Goal: Task Accomplishment & Management: Use online tool/utility

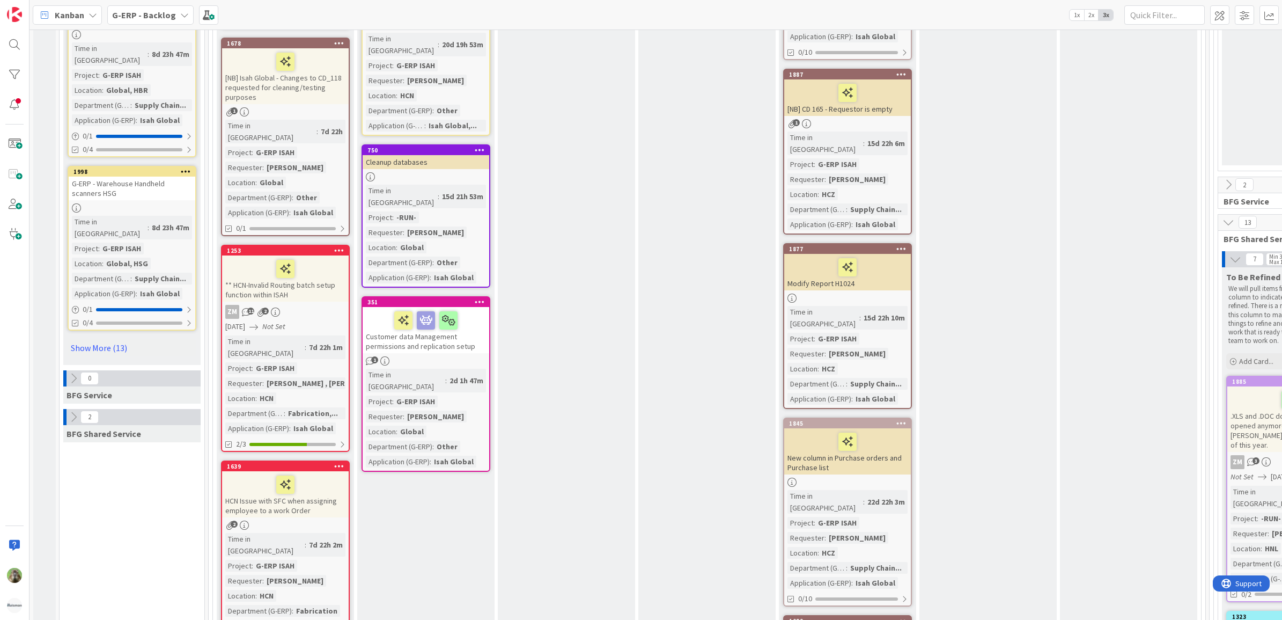
scroll to position [1543, 0]
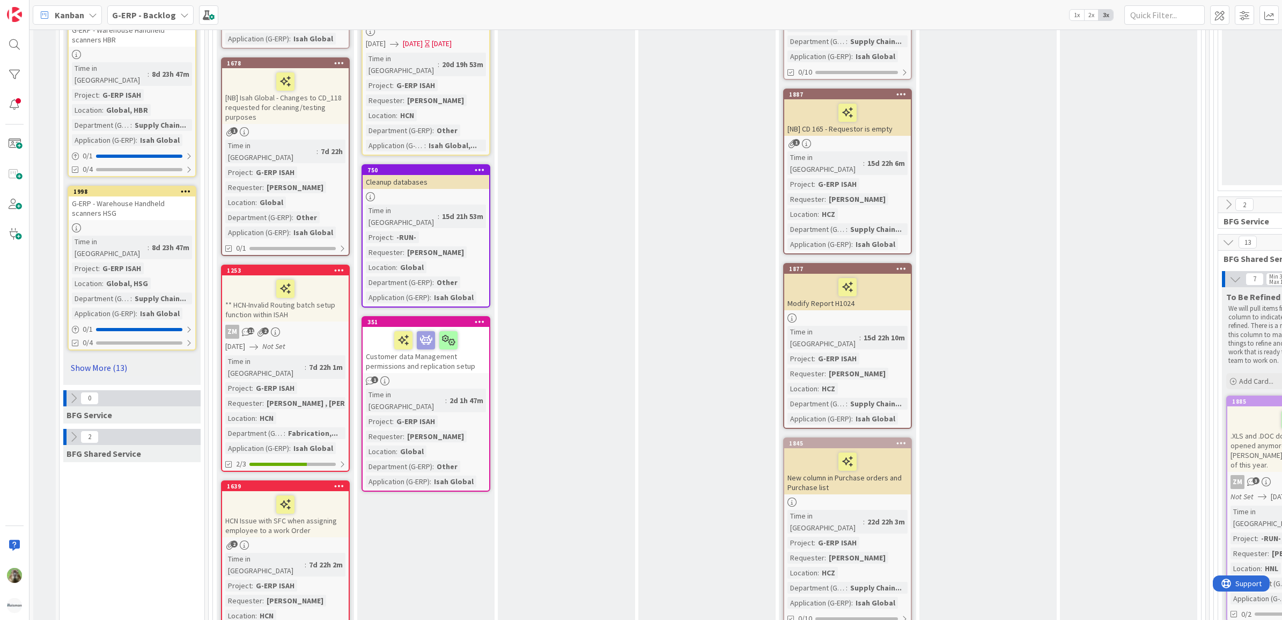
click at [120, 359] on link "Show More (13)" at bounding box center [132, 367] width 129 height 17
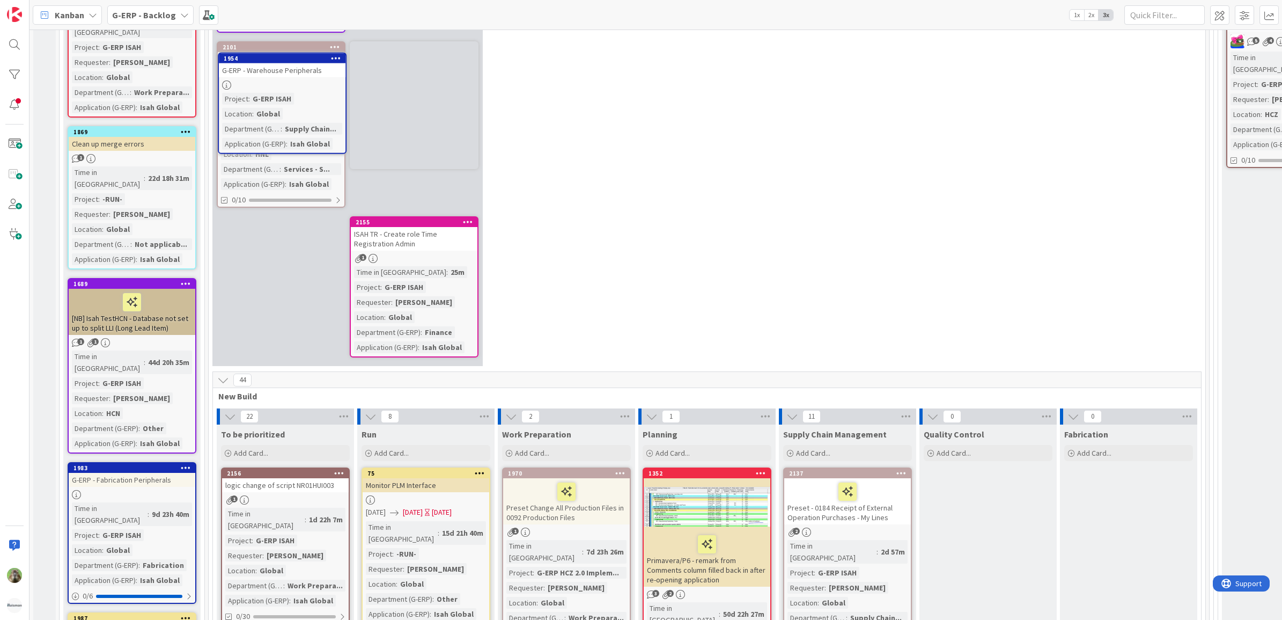
scroll to position [262, 0]
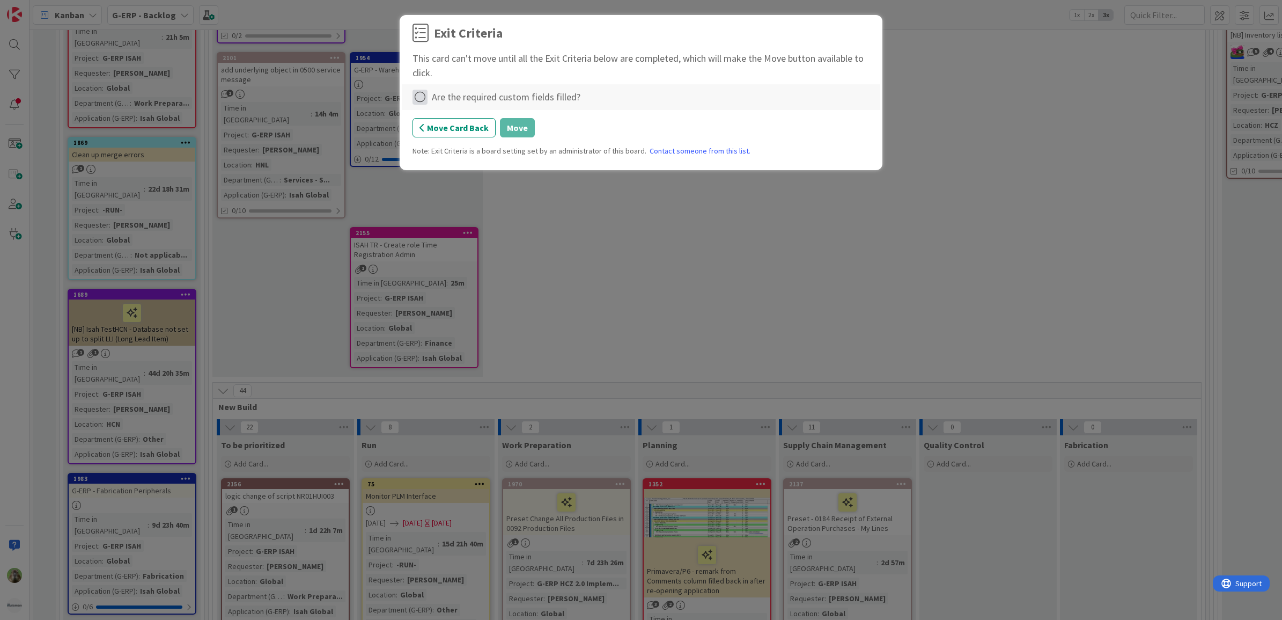
click at [421, 94] on icon at bounding box center [420, 97] width 15 height 15
click at [488, 124] on link "Complete" at bounding box center [480, 120] width 134 height 16
click at [508, 129] on button "Move" at bounding box center [517, 127] width 35 height 19
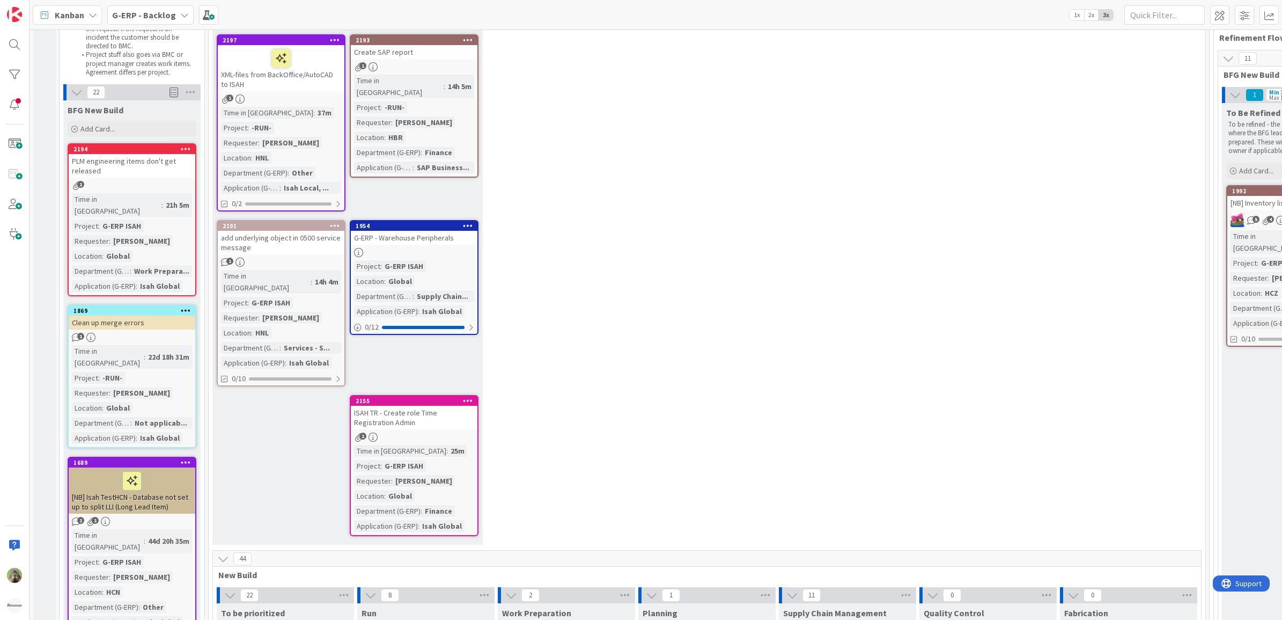
scroll to position [61, 0]
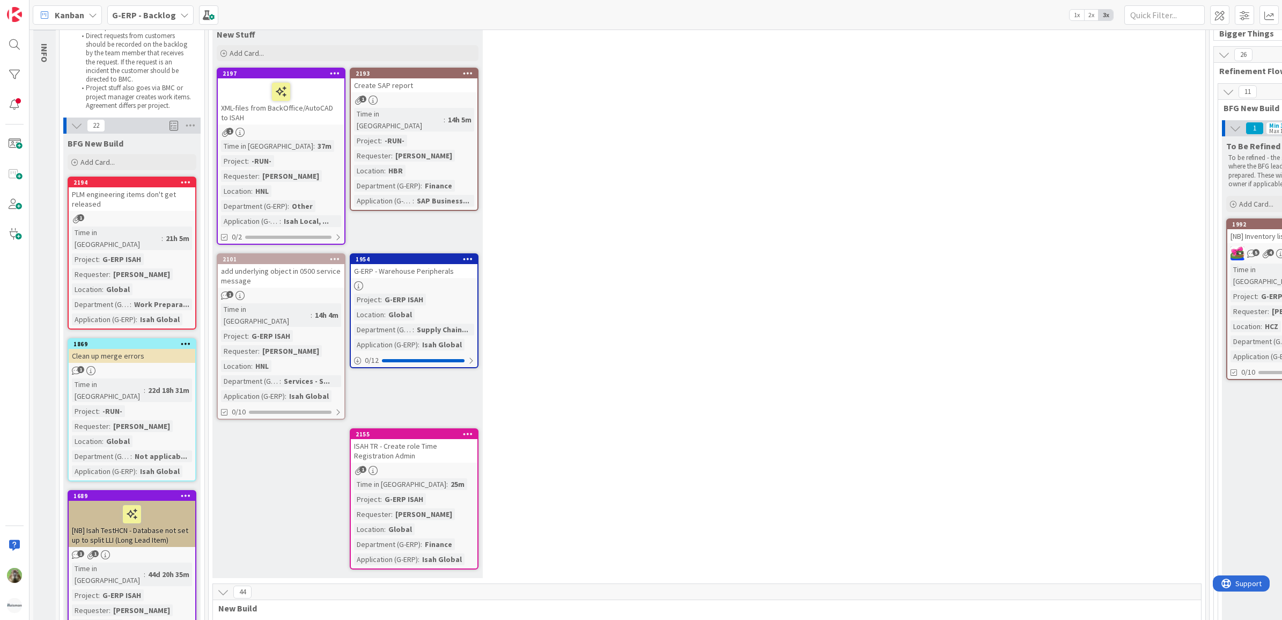
click at [652, 359] on div "5 New Stuff Add Card... 2193 Create SAP report 1 Time in Column : 14h 5m Projec…" at bounding box center [707, 296] width 993 height 575
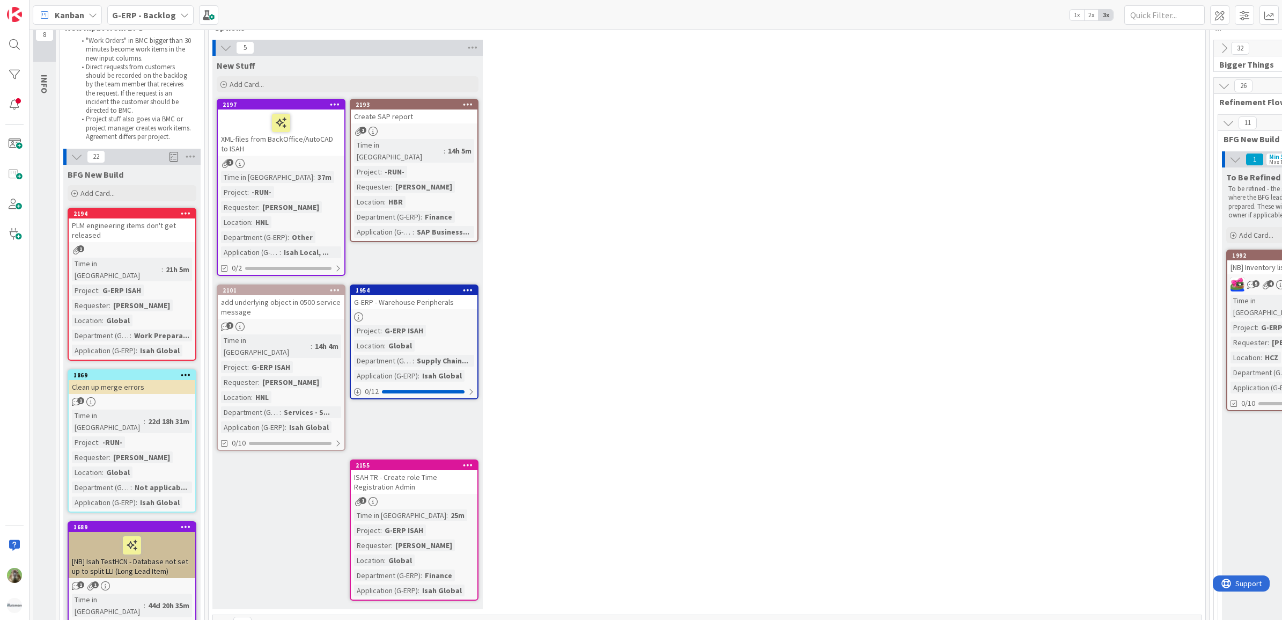
scroll to position [0, 0]
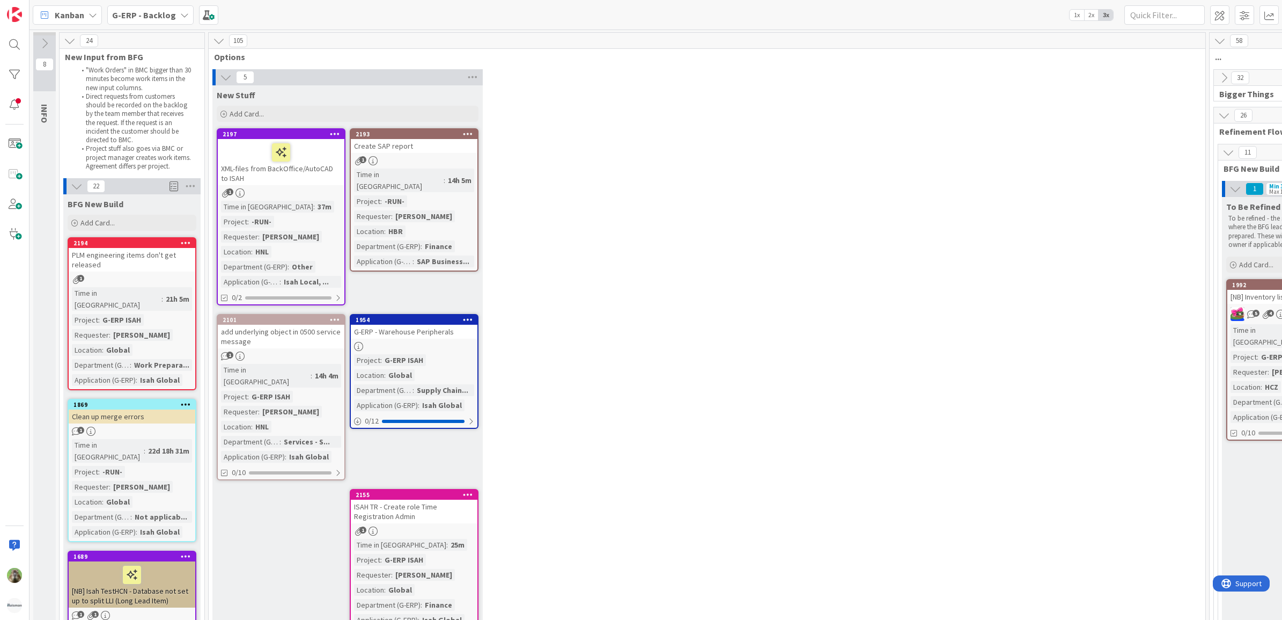
click at [165, 274] on div "2194 PLM engineering items don't get released 1 Time in Column : 21h 5m Project…" at bounding box center [132, 313] width 129 height 153
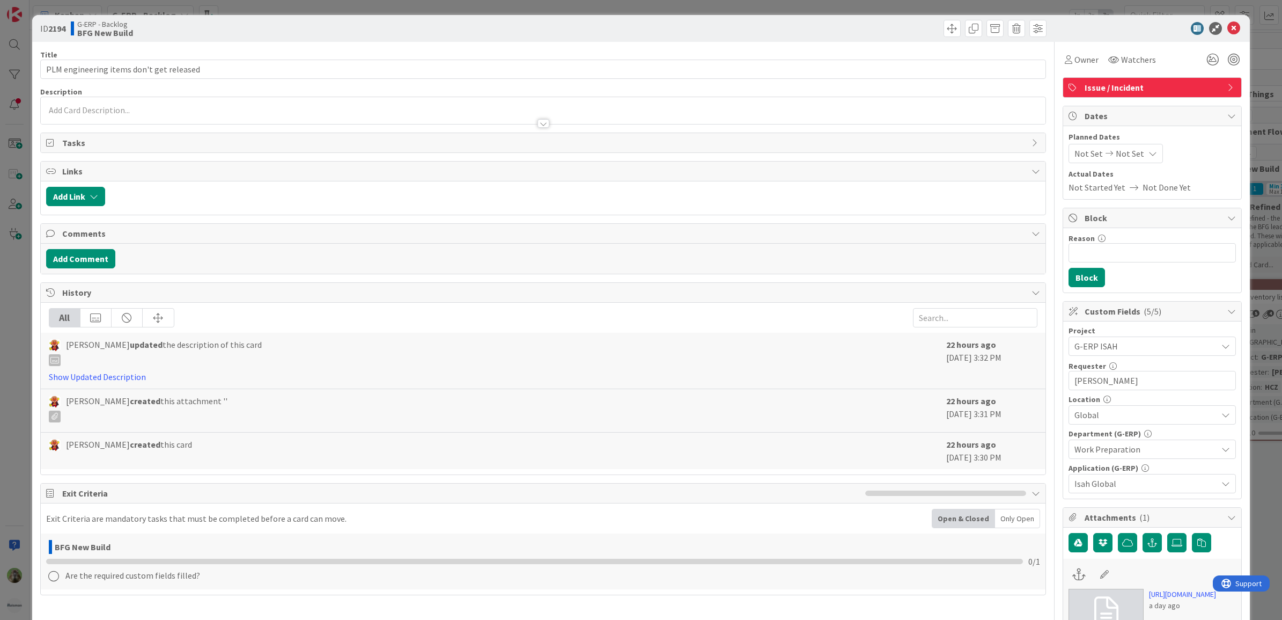
click at [40, 420] on div "History All Lareina Cheng updated the description of this card Show Updated Des…" at bounding box center [543, 378] width 1007 height 193
click at [23, 420] on div "ID 2194 G-ERP - Backlog BFG New Build Title 40 / 128 PLM engineering items don'…" at bounding box center [641, 310] width 1282 height 620
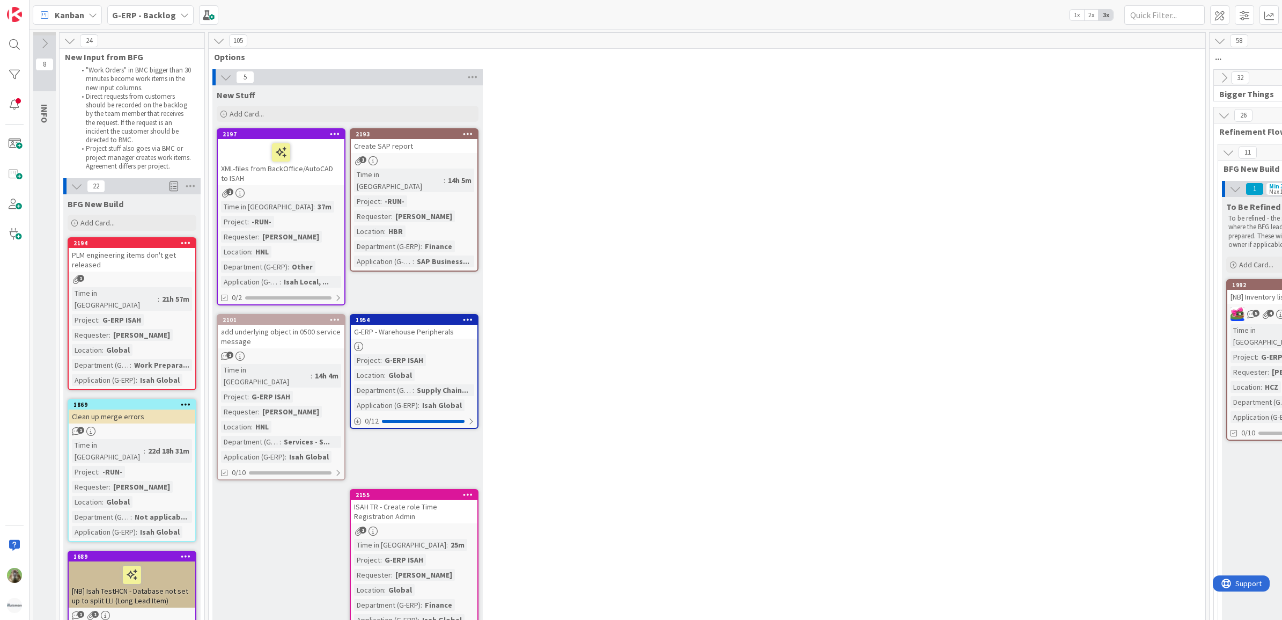
click at [140, 273] on div "2194 PLM engineering items don't get released 1 Time in Column : 21h 57m Projec…" at bounding box center [132, 313] width 129 height 153
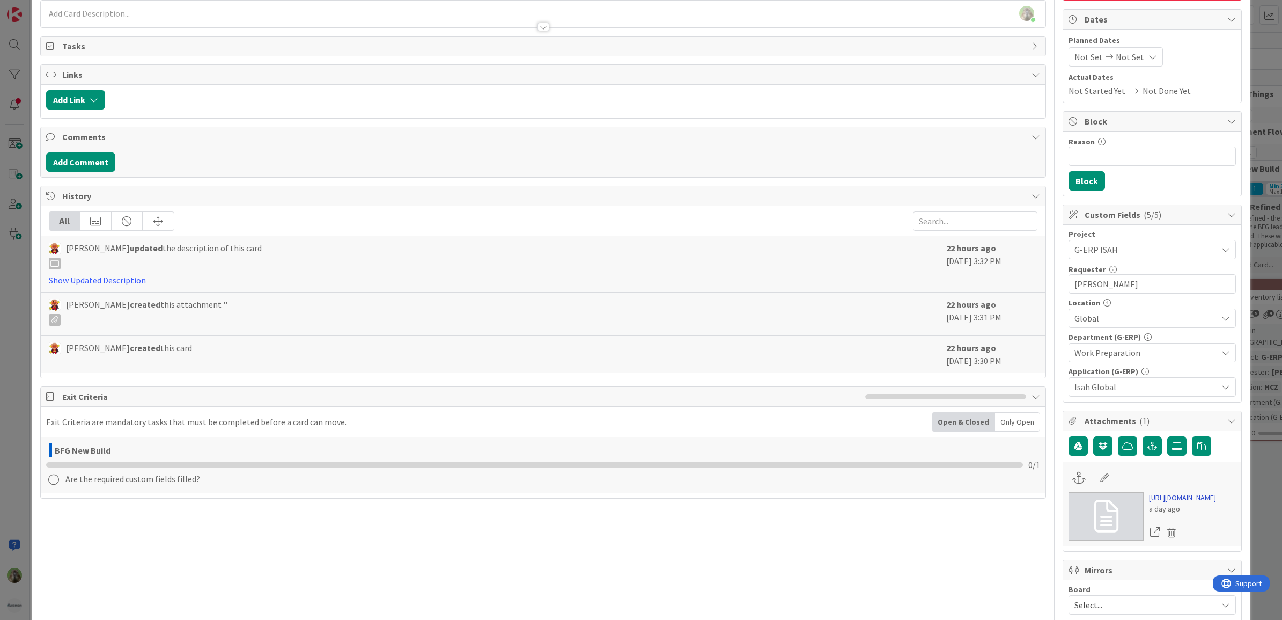
scroll to position [201, 0]
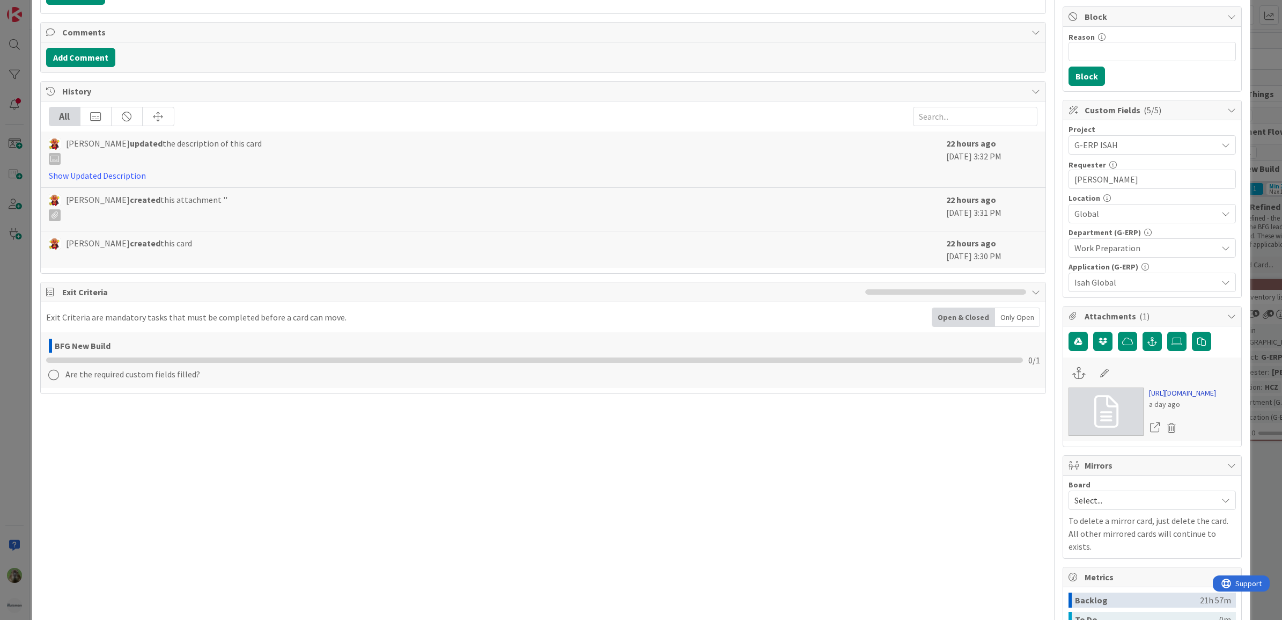
click at [1171, 399] on link "https://isahbv.sharepoint.com/sites/customerportals/97767/ProjectIssues/DispFor…" at bounding box center [1182, 392] width 67 height 11
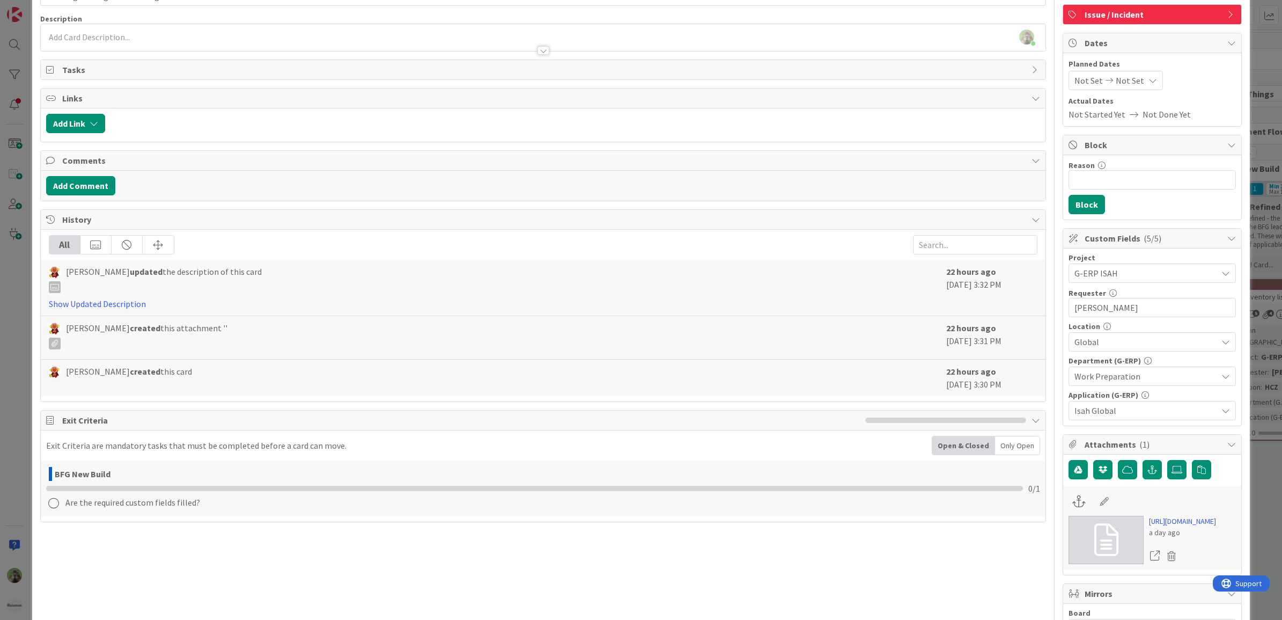
scroll to position [0, 0]
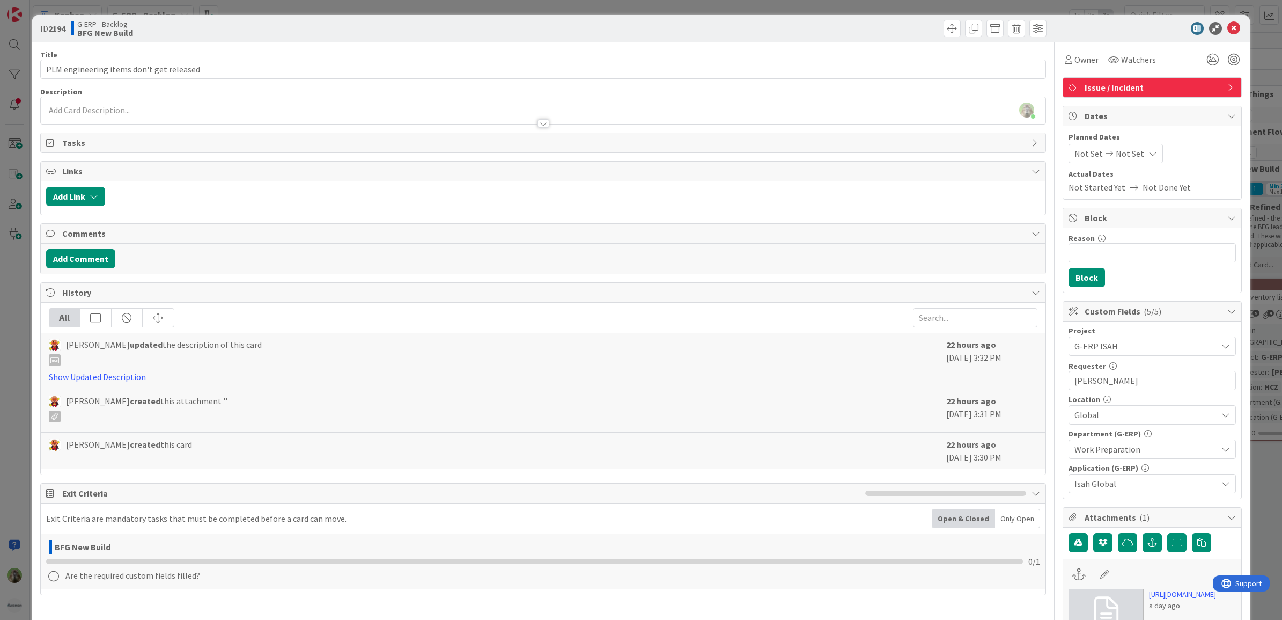
click at [255, 121] on div at bounding box center [543, 118] width 1005 height 11
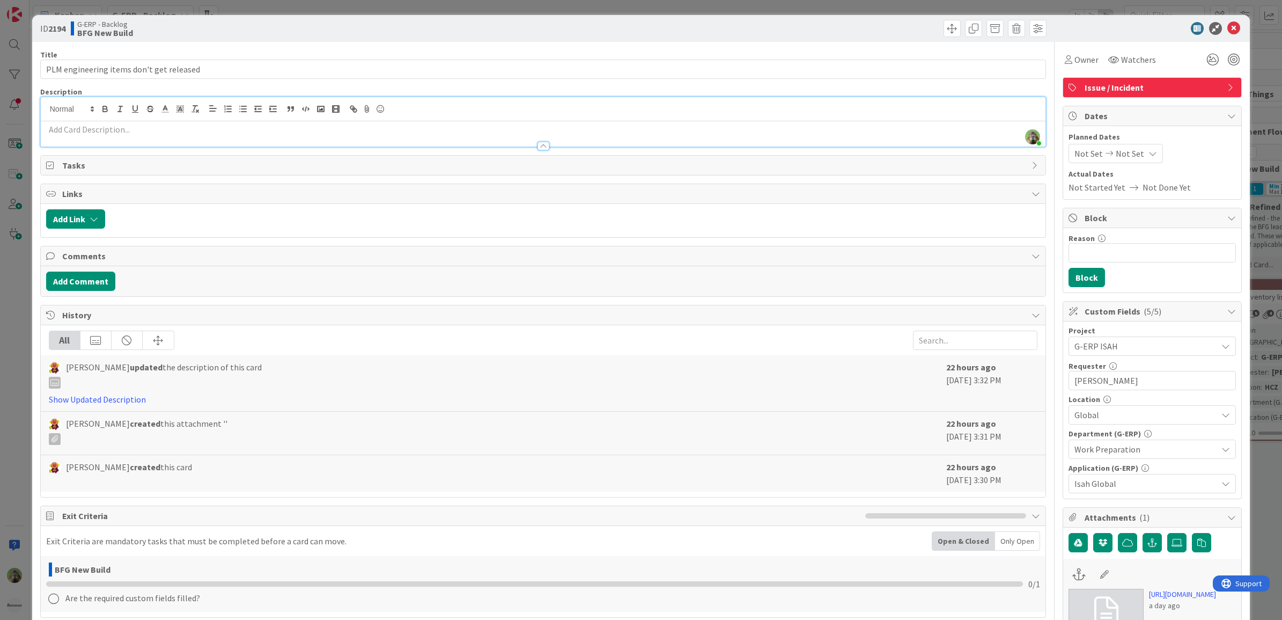
click at [255, 126] on p at bounding box center [543, 129] width 995 height 12
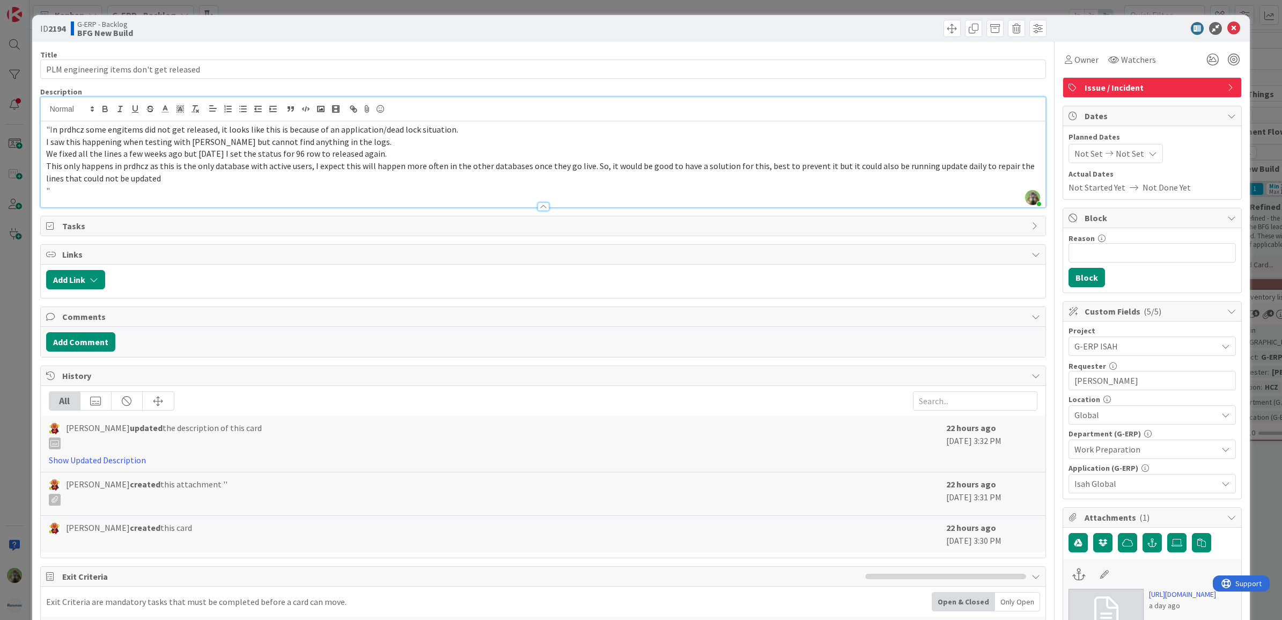
click at [46, 182] on span "This only happens in prdhcz as this is the only database with active users, I e…" at bounding box center [541, 171] width 990 height 23
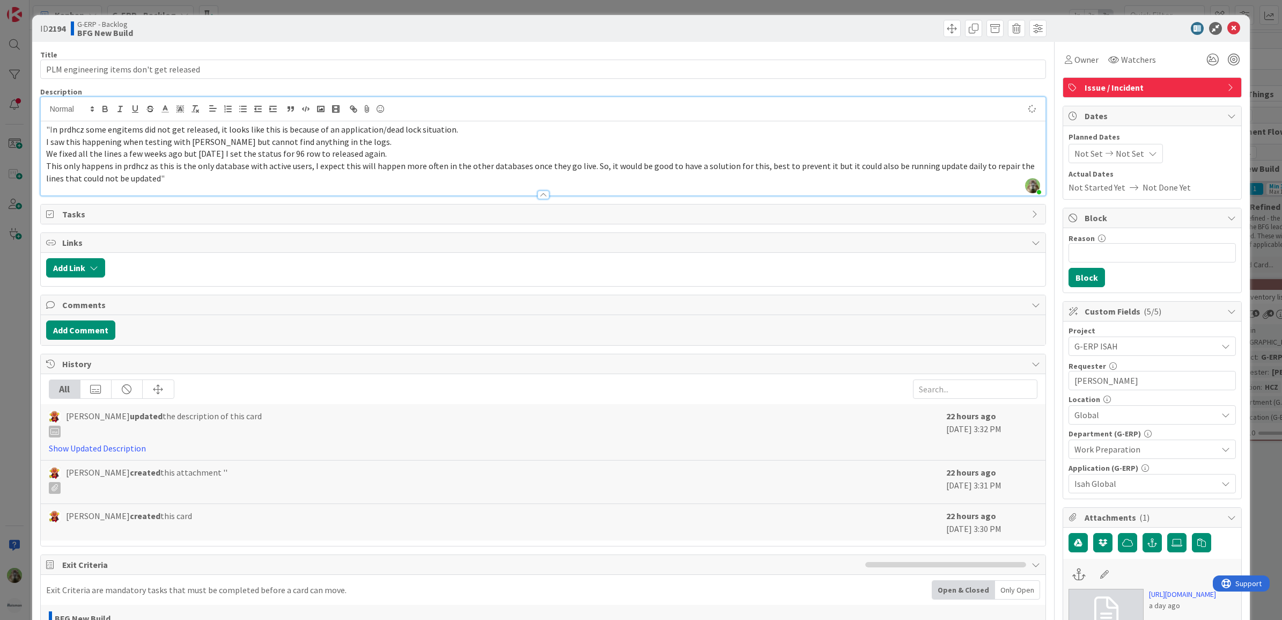
click at [32, 290] on div "ID 2194 G-ERP - Backlog BFG New Build Title 40 / 128 PLM engineering items don'…" at bounding box center [641, 497] width 1218 height 964
click at [22, 291] on div "ID 2194 G-ERP - Backlog BFG New Build Title 40 / 128 PLM engineering items don'…" at bounding box center [641, 310] width 1282 height 620
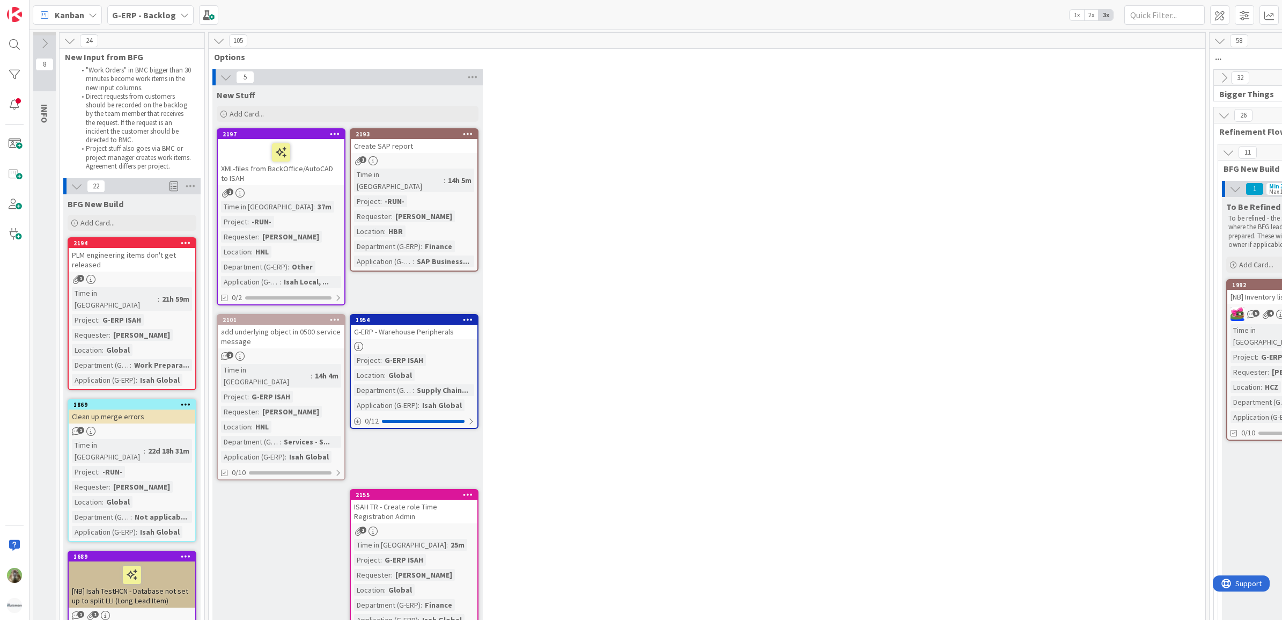
click at [647, 344] on div "5 New Stuff Add Card... 2193 Create SAP report 1 Time in Column : 14h 5m Projec…" at bounding box center [707, 356] width 993 height 575
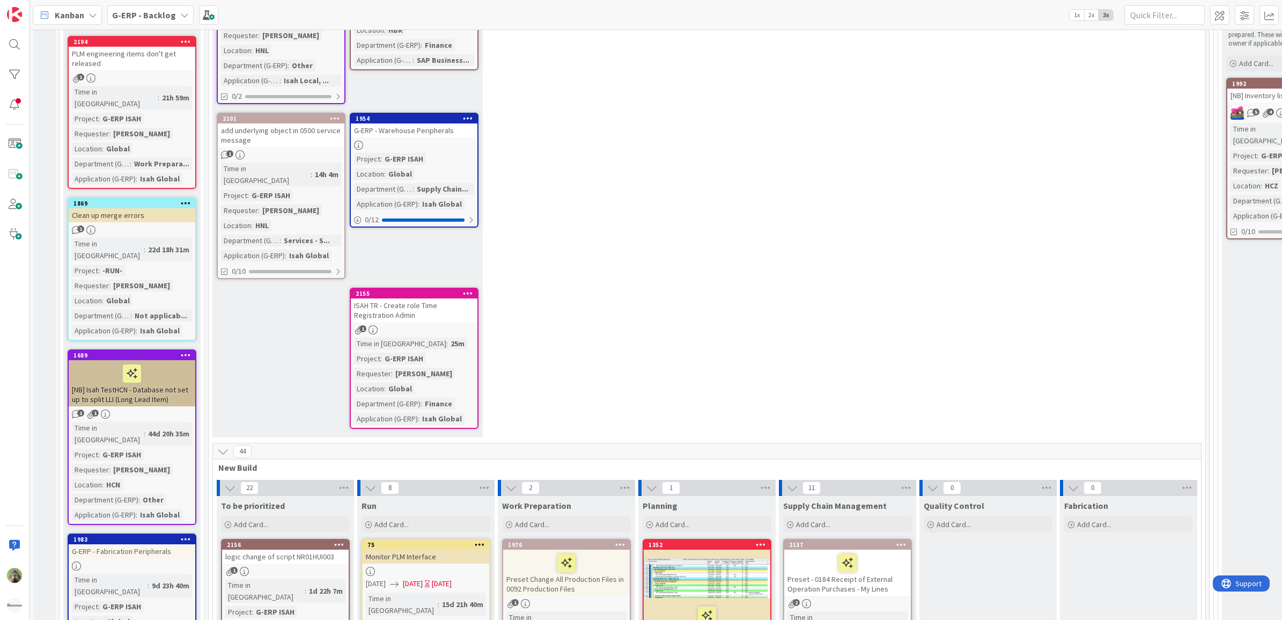
scroll to position [67, 0]
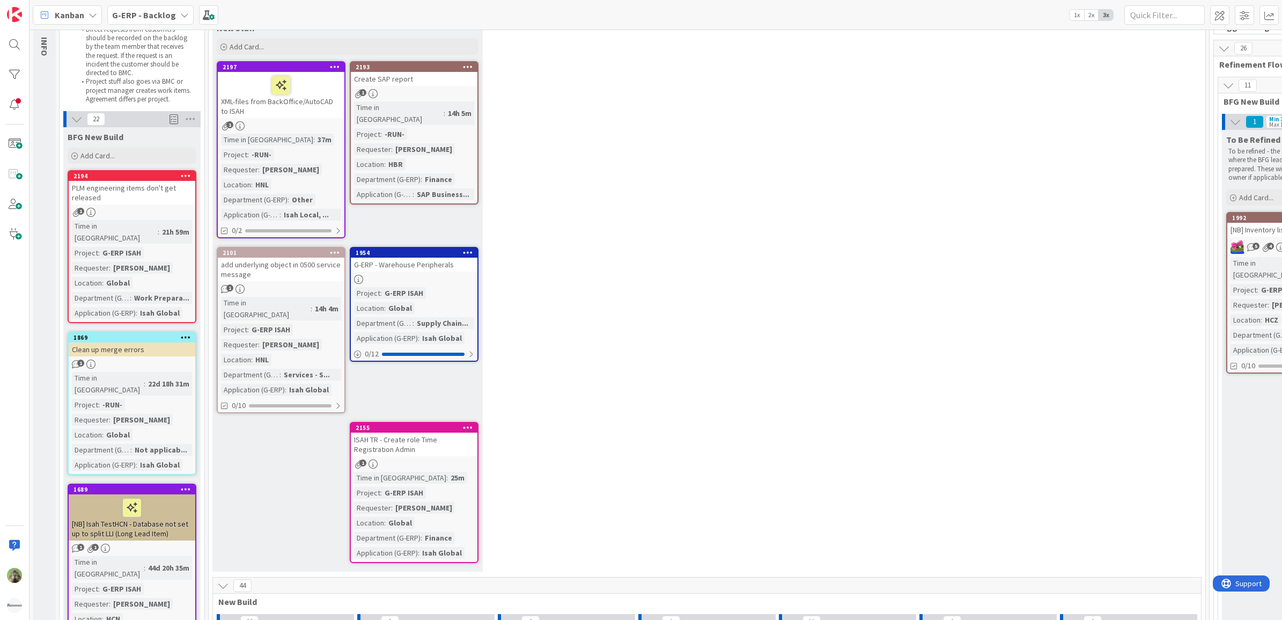
click at [156, 187] on div "PLM engineering items don't get released" at bounding box center [132, 193] width 127 height 24
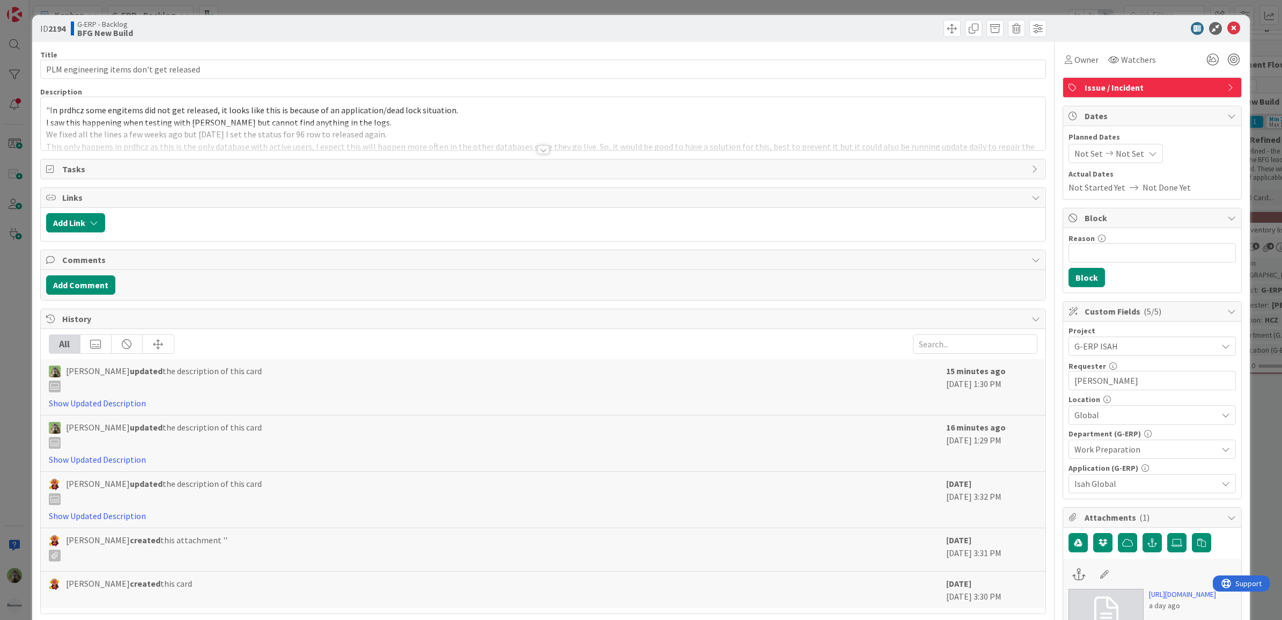
click at [280, 116] on div ""I n prdhcz some engitems did not get released​, it looks like this is because …" at bounding box center [543, 123] width 1005 height 53
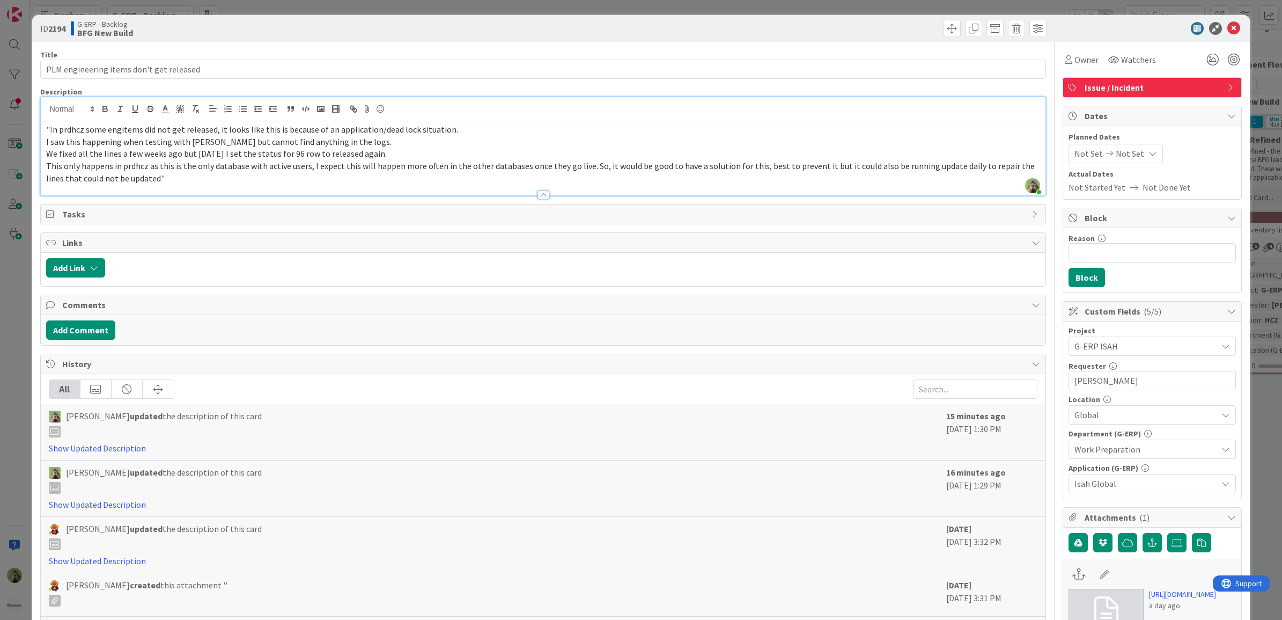
click at [13, 283] on div "ID 2194 G-ERP - Backlog BFG New Build Title 40 / 128 PLM engineering items don'…" at bounding box center [641, 310] width 1282 height 620
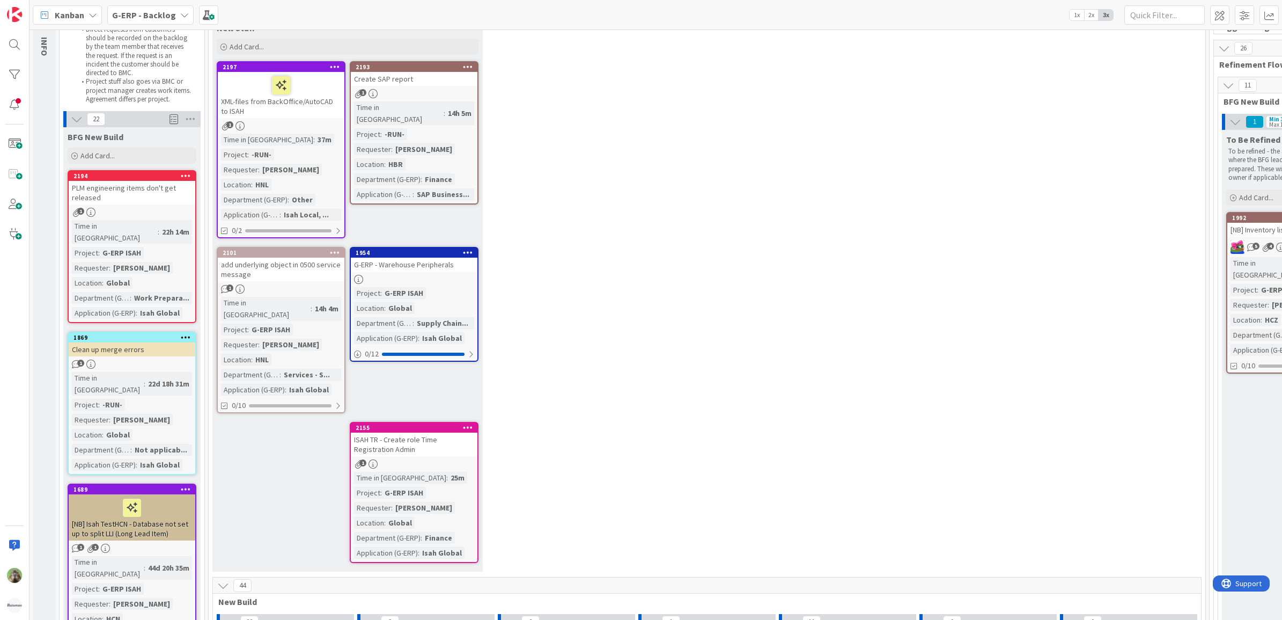
click at [186, 196] on div "PLM engineering items don't get released" at bounding box center [132, 193] width 127 height 24
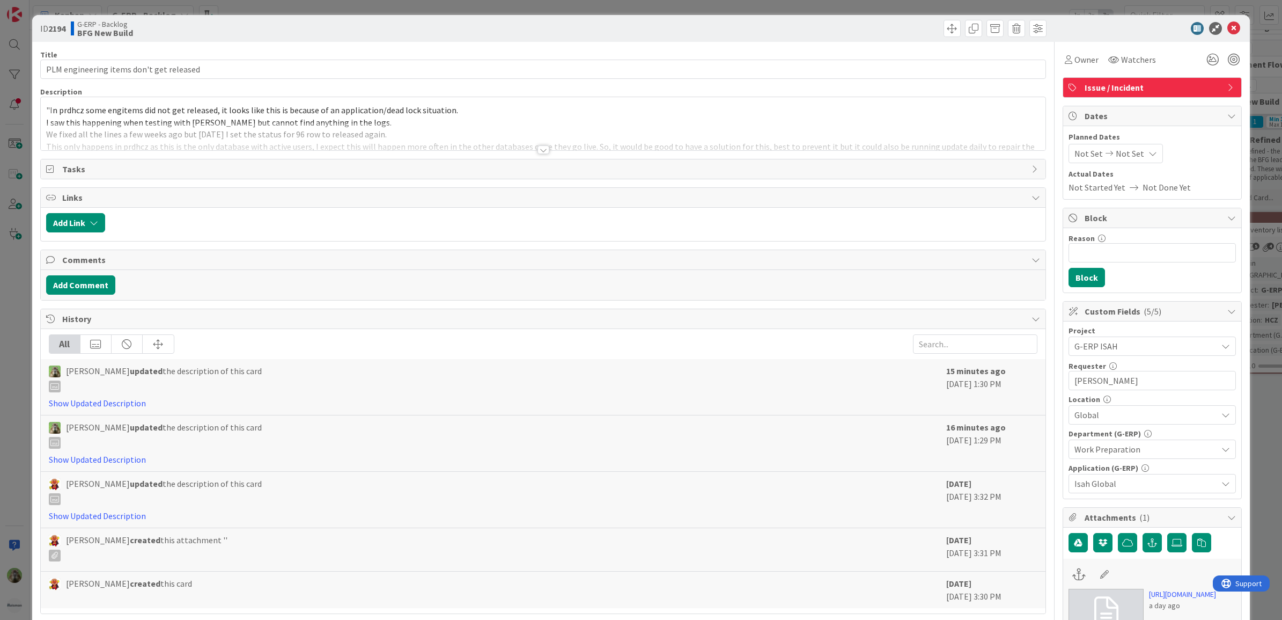
click at [20, 385] on div "ID 2194 G-ERP - Backlog BFG New Build Title 40 / 128 PLM engineering items don'…" at bounding box center [641, 310] width 1282 height 620
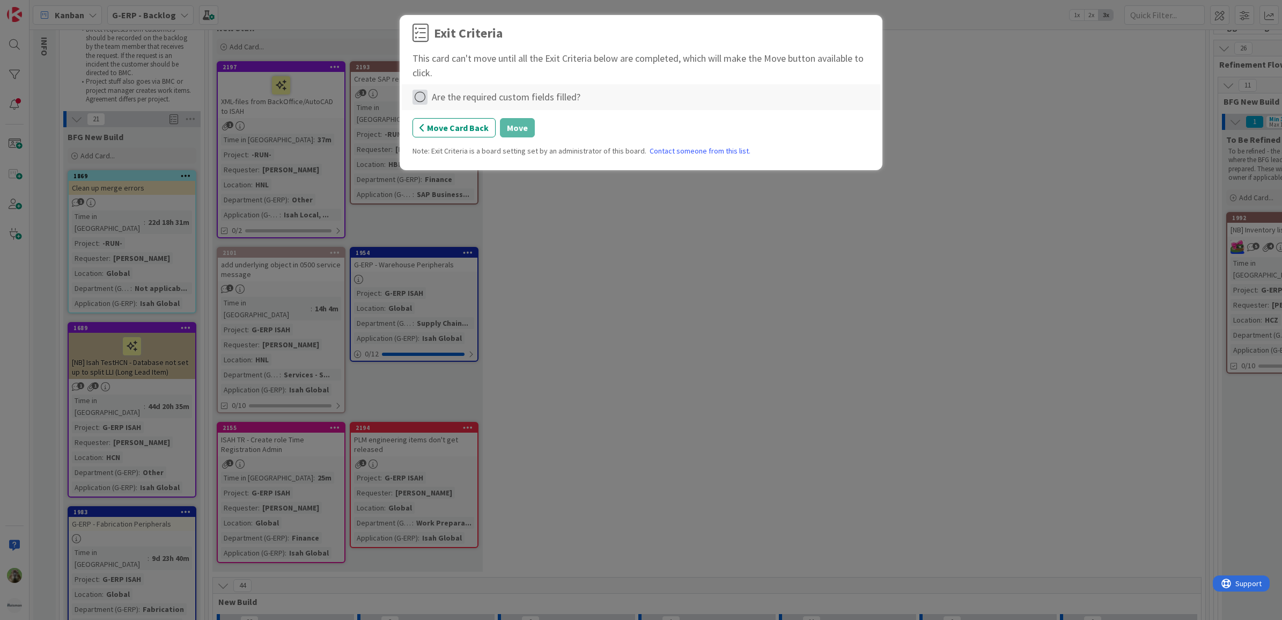
click at [417, 100] on icon at bounding box center [420, 97] width 15 height 15
click at [475, 115] on link "Complete" at bounding box center [480, 120] width 134 height 16
click at [516, 127] on button "Move" at bounding box center [517, 127] width 35 height 19
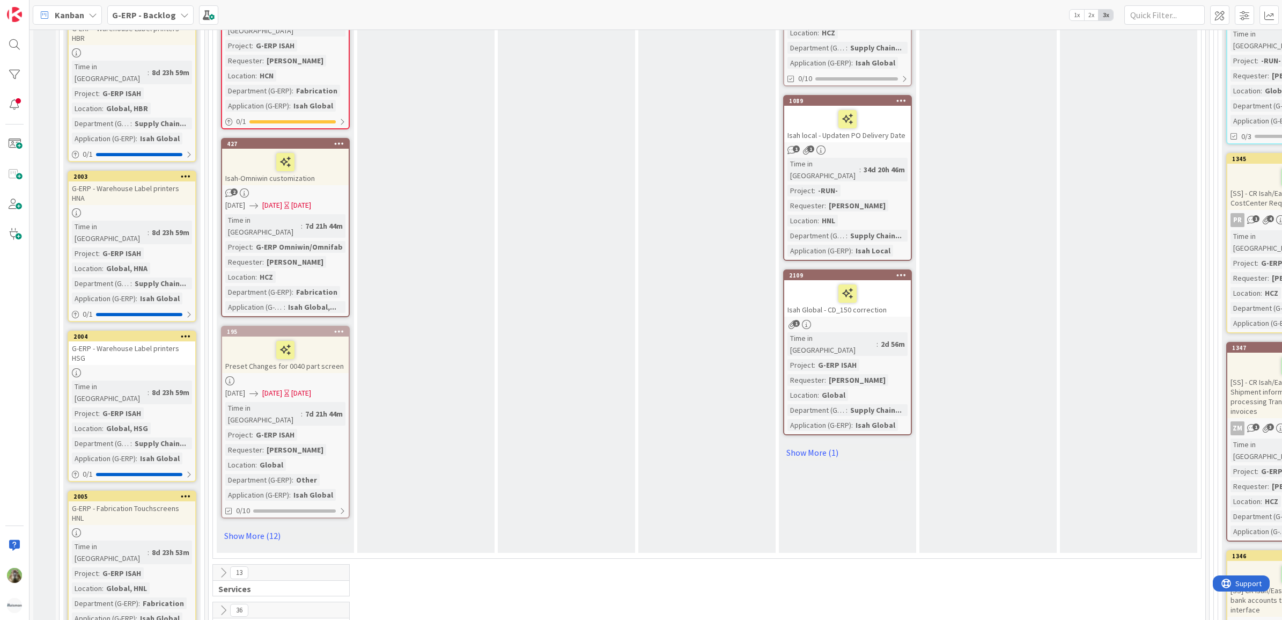
scroll to position [2414, 0]
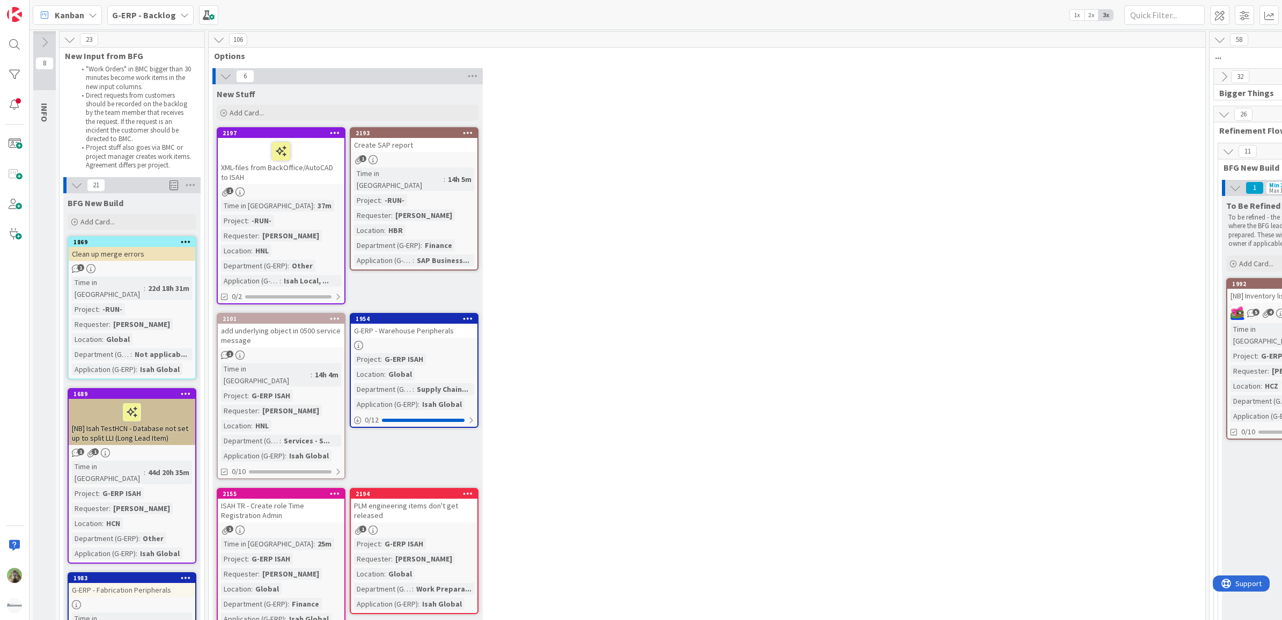
scroll to position [0, 0]
click at [663, 394] on div "6 New Stuff Add Card... 2193 Create SAP report 1 Time in Column : 14h 5m Projec…" at bounding box center [707, 356] width 993 height 575
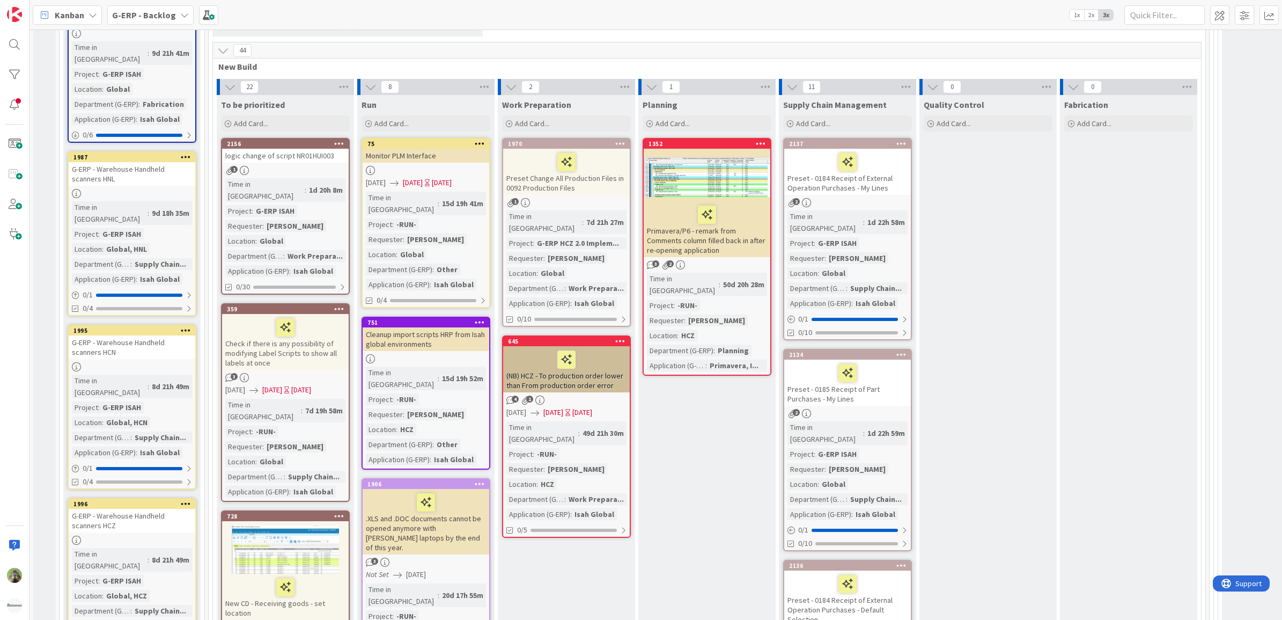
scroll to position [572, 733]
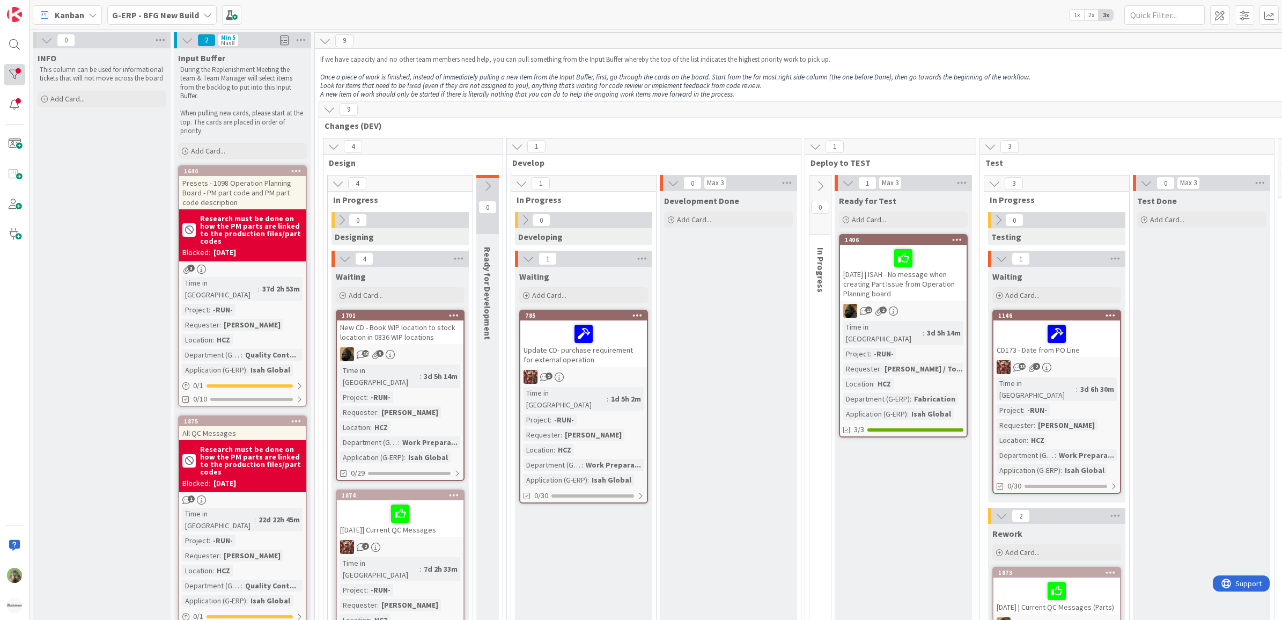
click at [17, 76] on div at bounding box center [14, 74] width 21 height 21
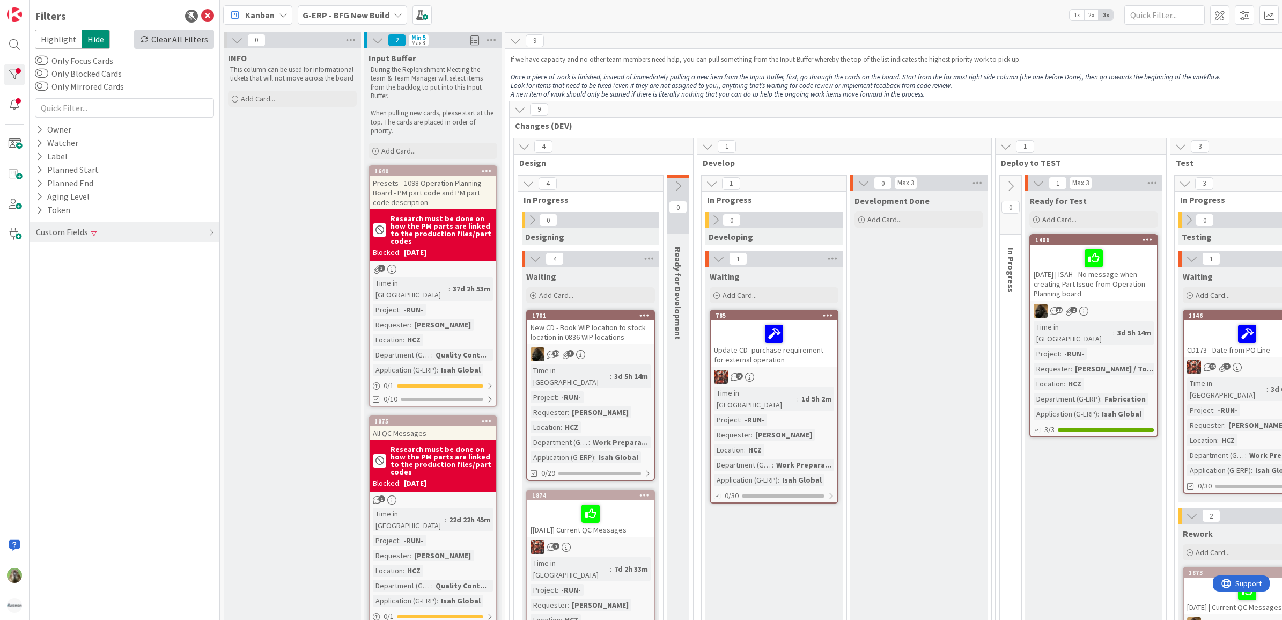
click at [196, 42] on div "Clear All Filters" at bounding box center [174, 39] width 80 height 19
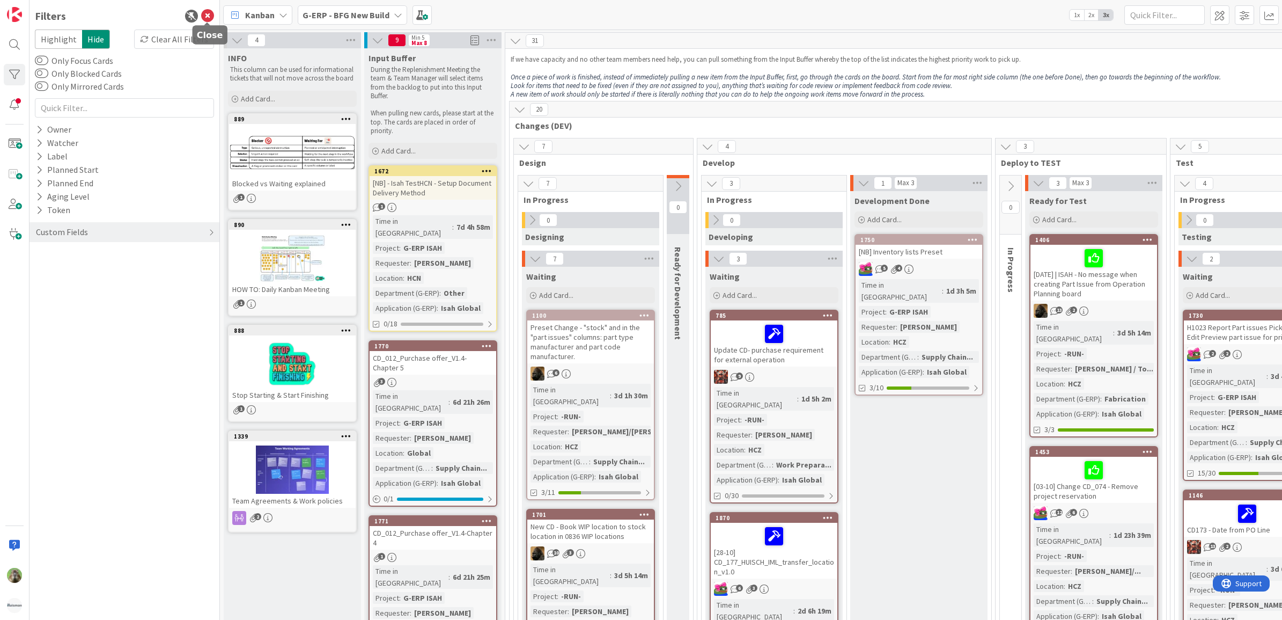
click at [211, 20] on icon at bounding box center [207, 16] width 13 height 13
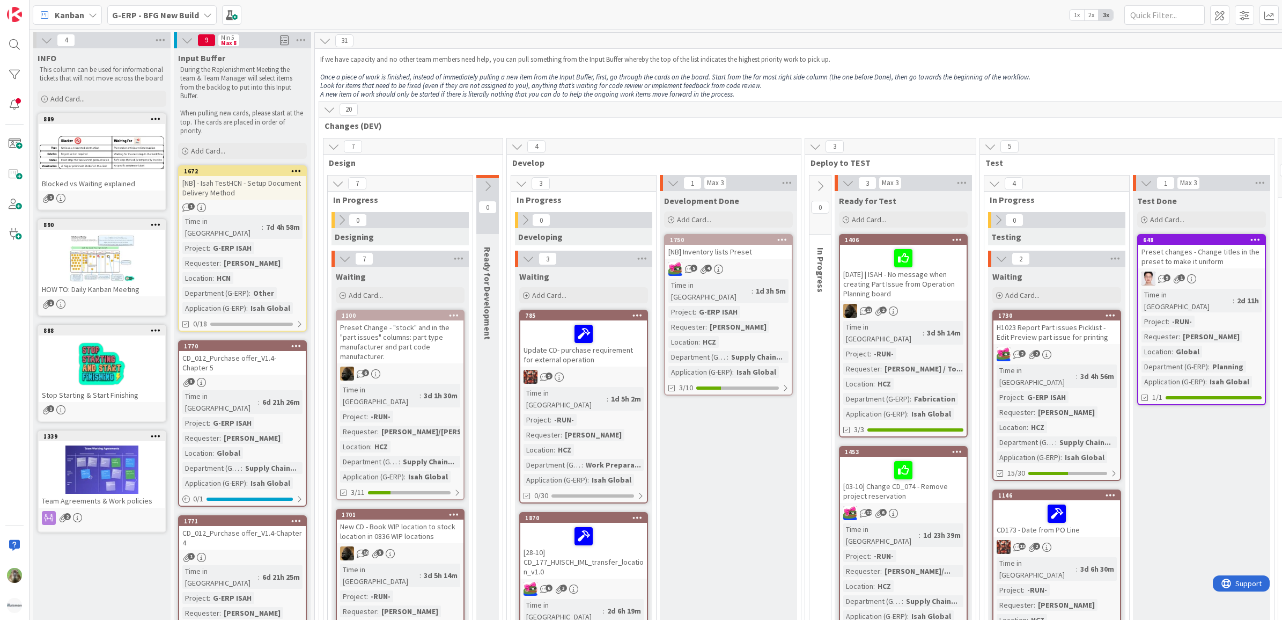
click at [177, 14] on b "G-ERP - BFG New Build" at bounding box center [155, 15] width 87 height 11
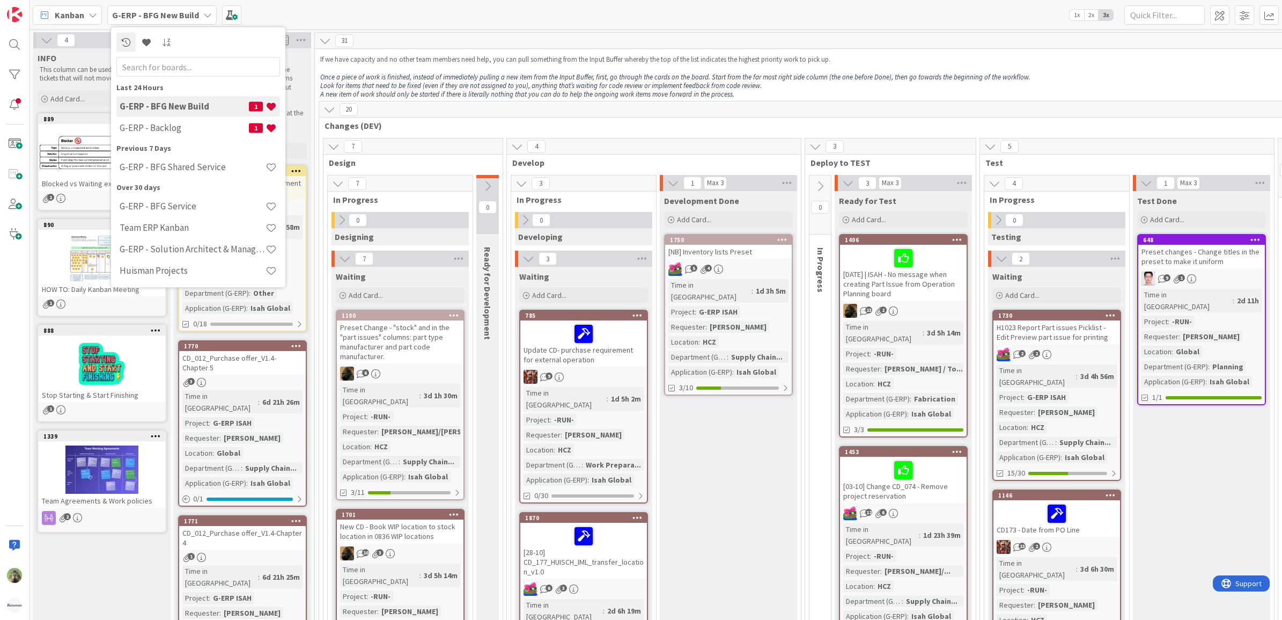
click at [579, 94] on em "A new item of work should only be started if there is literally nothing that yo…" at bounding box center [527, 94] width 414 height 9
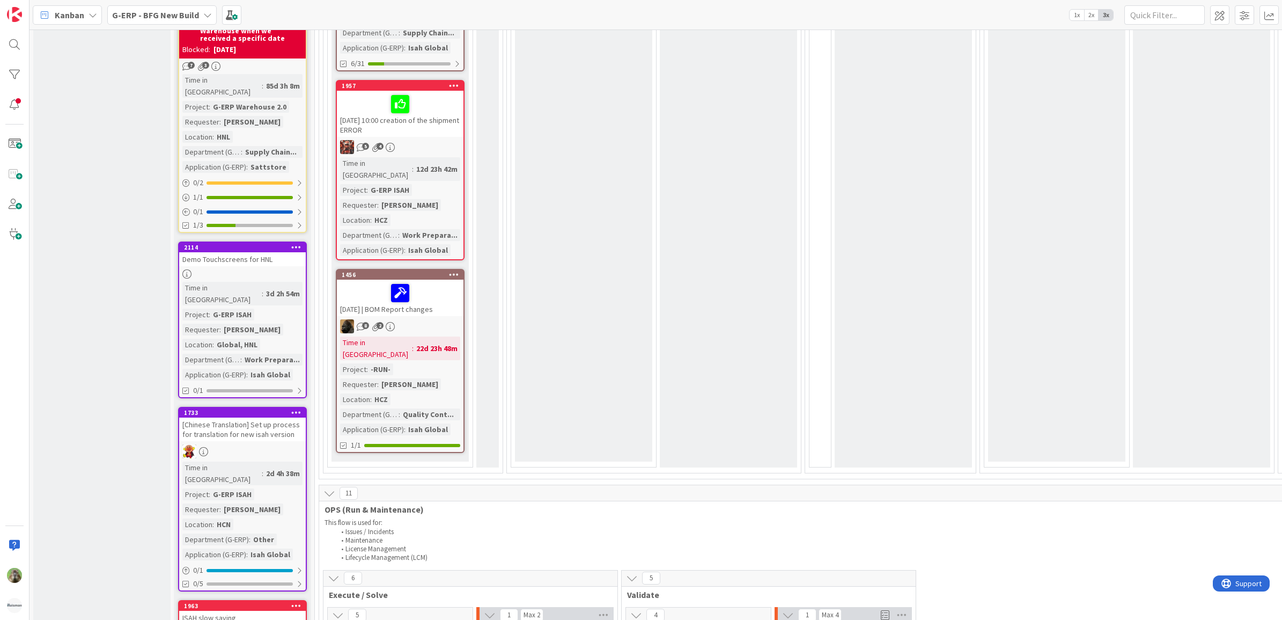
scroll to position [1207, 0]
click at [233, 251] on div "Demo Touchscreens for HNL" at bounding box center [242, 258] width 127 height 14
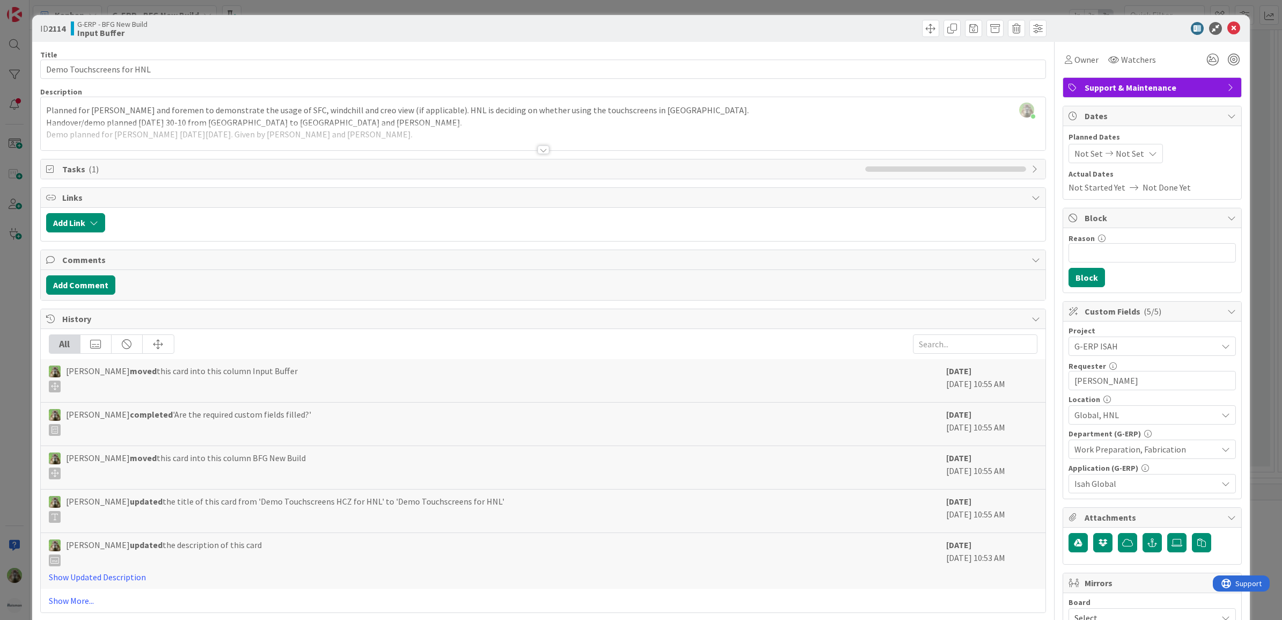
click at [6, 387] on div "ID 2114 G-ERP - BFG New Build Input Buffer Title 25 / 128 Demo Touchscreens for…" at bounding box center [641, 310] width 1282 height 620
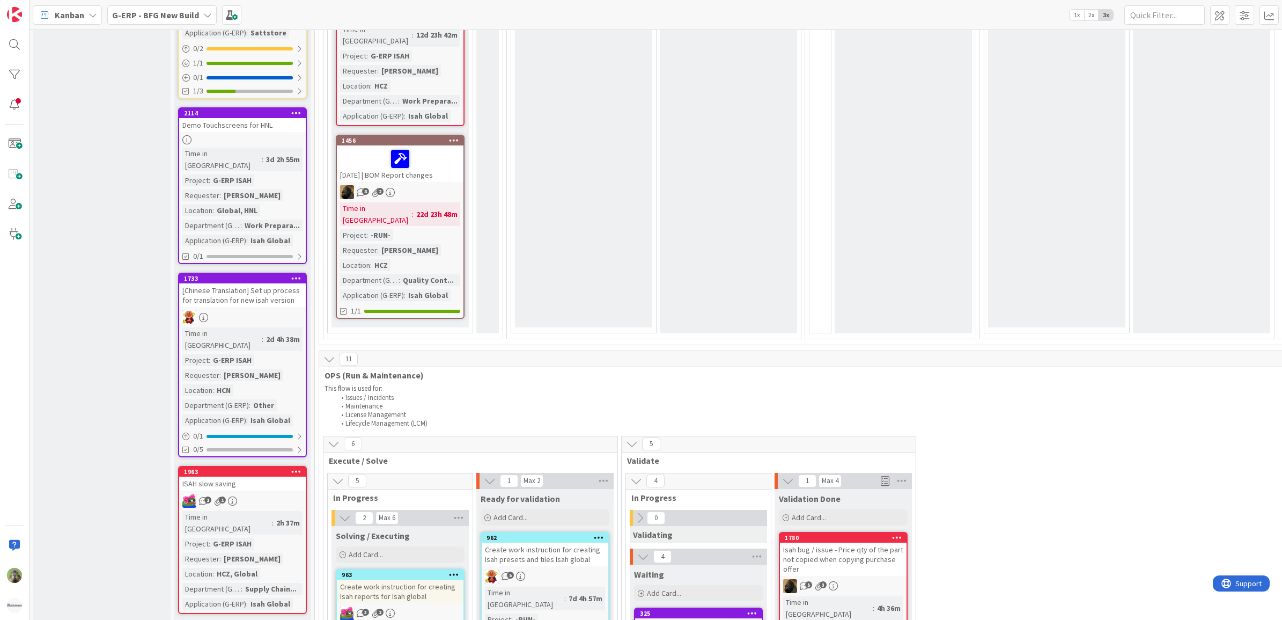
scroll to position [1341, 0]
click at [272, 465] on div "1963 ISAH slow saving 1 1 Time in [GEOGRAPHIC_DATA] : 2h 37m Project : G-ERP IS…" at bounding box center [242, 539] width 129 height 148
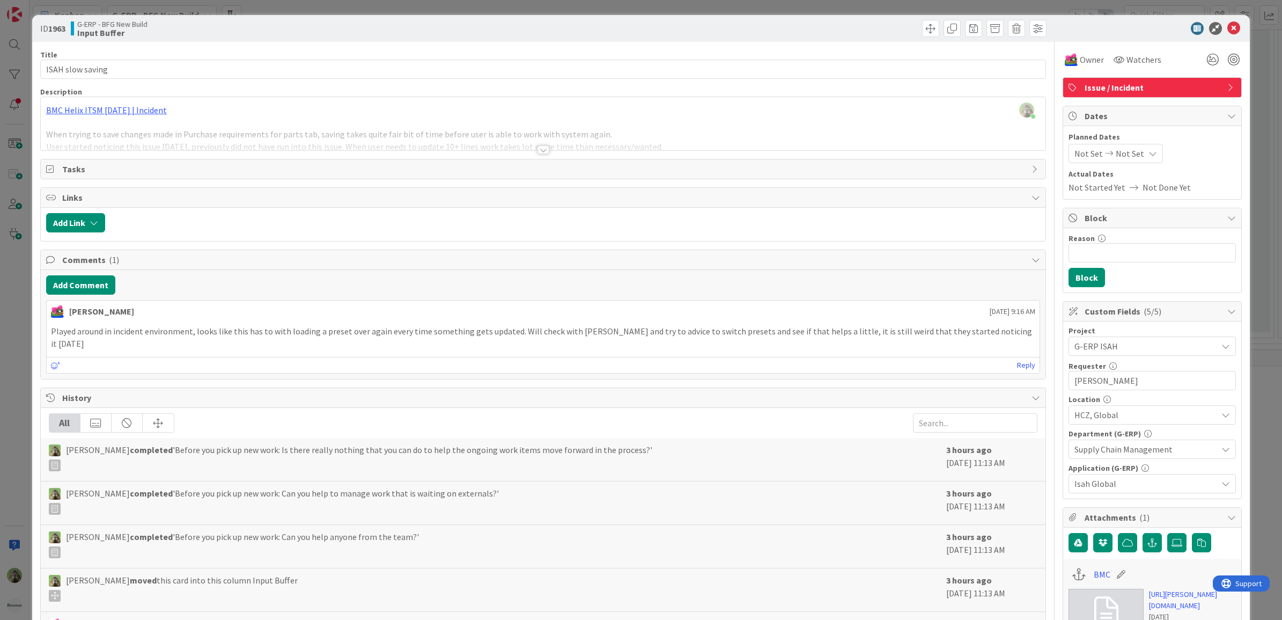
click at [11, 468] on div "ID 1963 G-ERP - BFG New Build Input Buffer Title 17 / 128 ISAH slow saving Desc…" at bounding box center [641, 310] width 1282 height 620
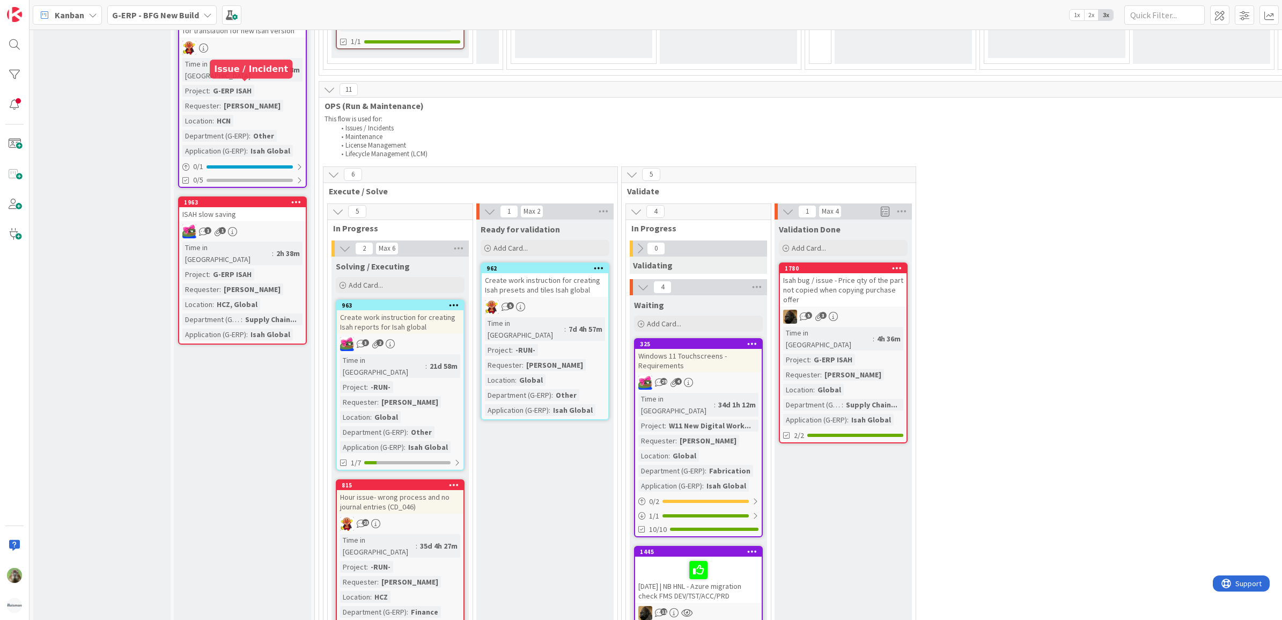
click at [254, 199] on div "1963" at bounding box center [245, 203] width 122 height 8
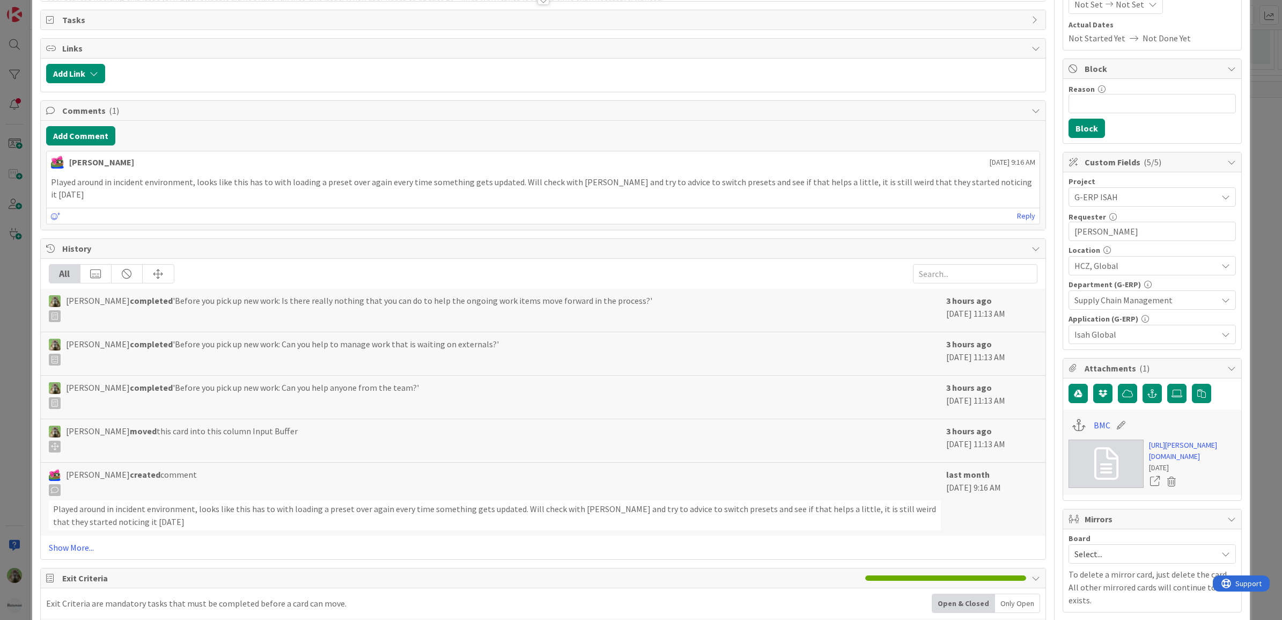
scroll to position [201, 0]
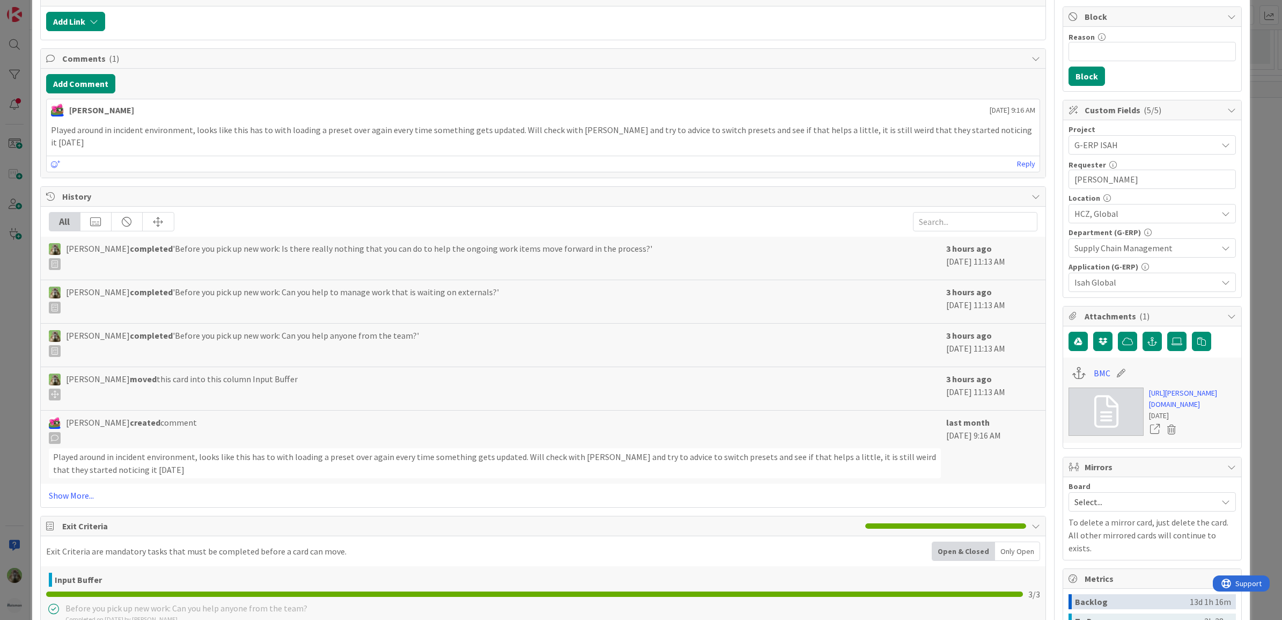
click at [19, 415] on div "ID 1963 G-ERP - BFG New Build Input Buffer Title 17 / 128 ISAH slow saving Desc…" at bounding box center [641, 310] width 1282 height 620
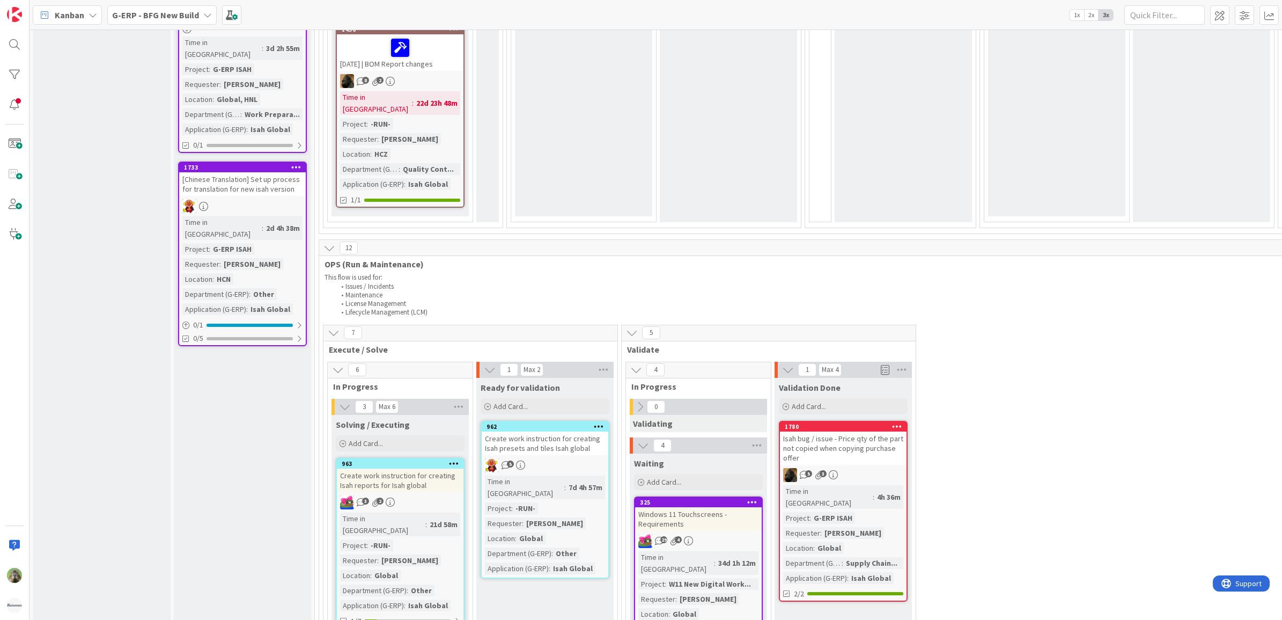
scroll to position [1418, 0]
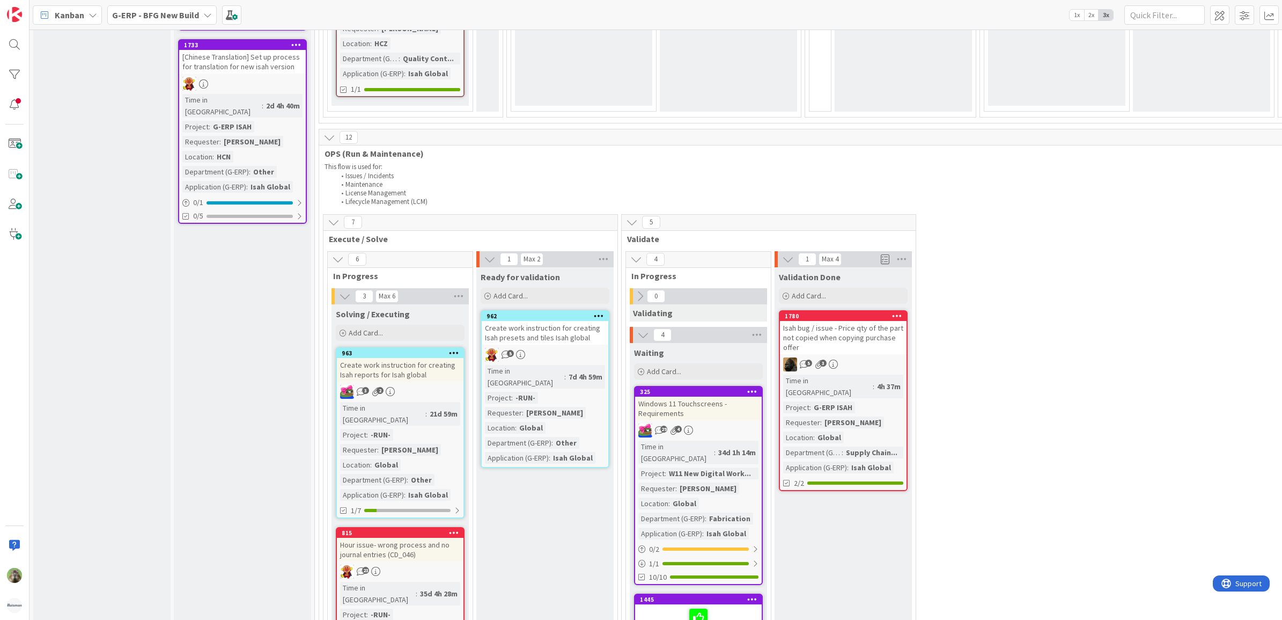
scroll to position [1744, 0]
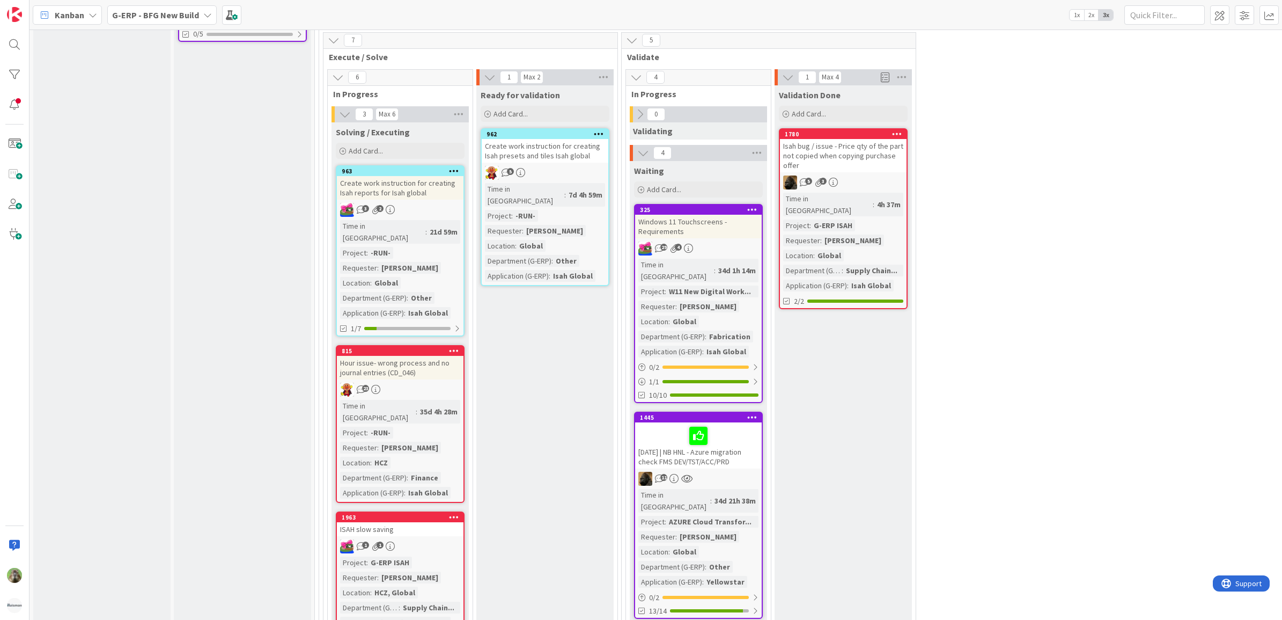
click at [424, 539] on div "1 1" at bounding box center [400, 546] width 127 height 14
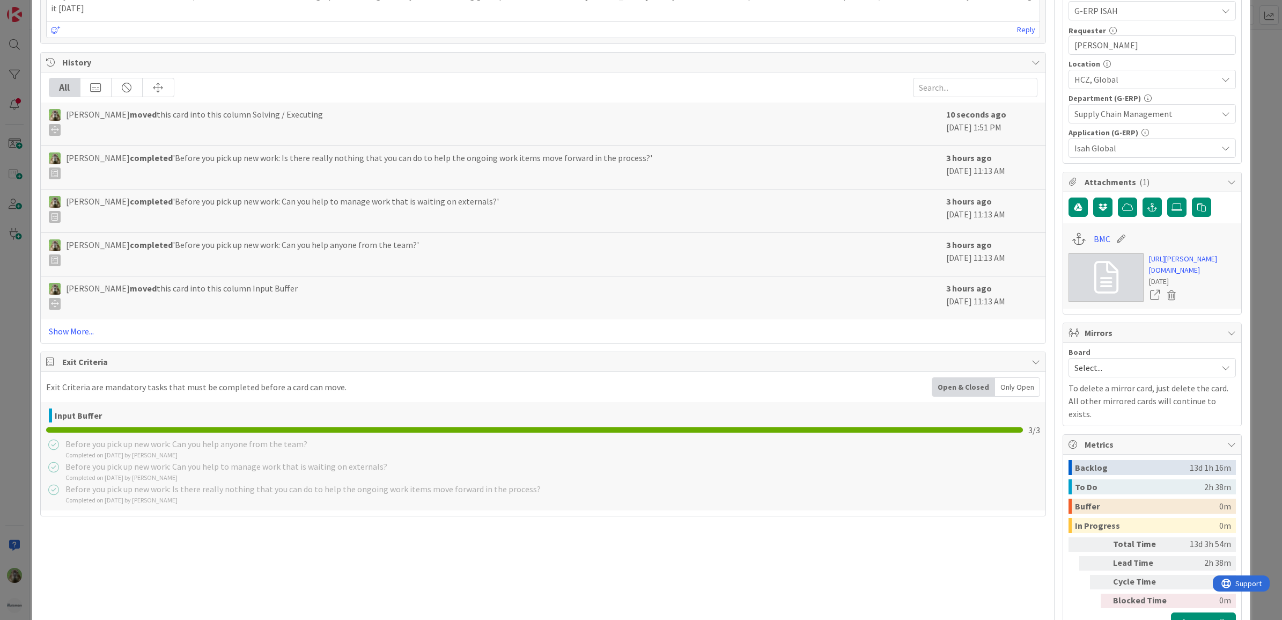
click at [21, 391] on div "ID 1963 G-ERP - BFG New Build Solving / Executing Title 17 / 128 ISAH slow savi…" at bounding box center [641, 310] width 1282 height 620
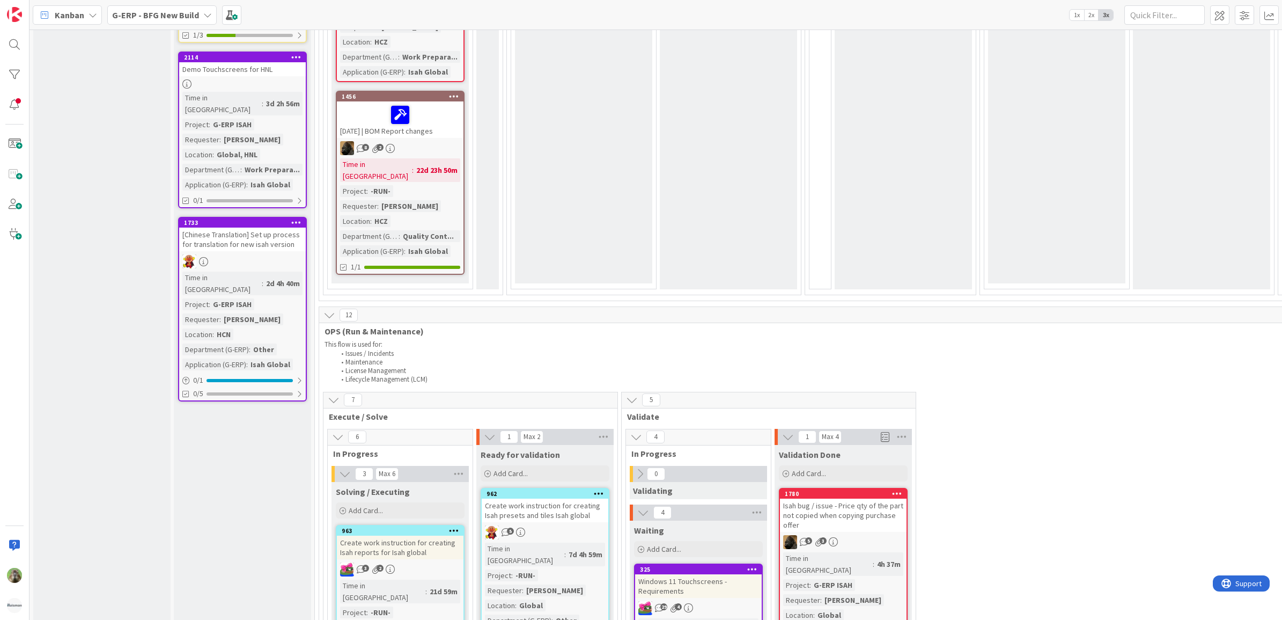
scroll to position [1341, 0]
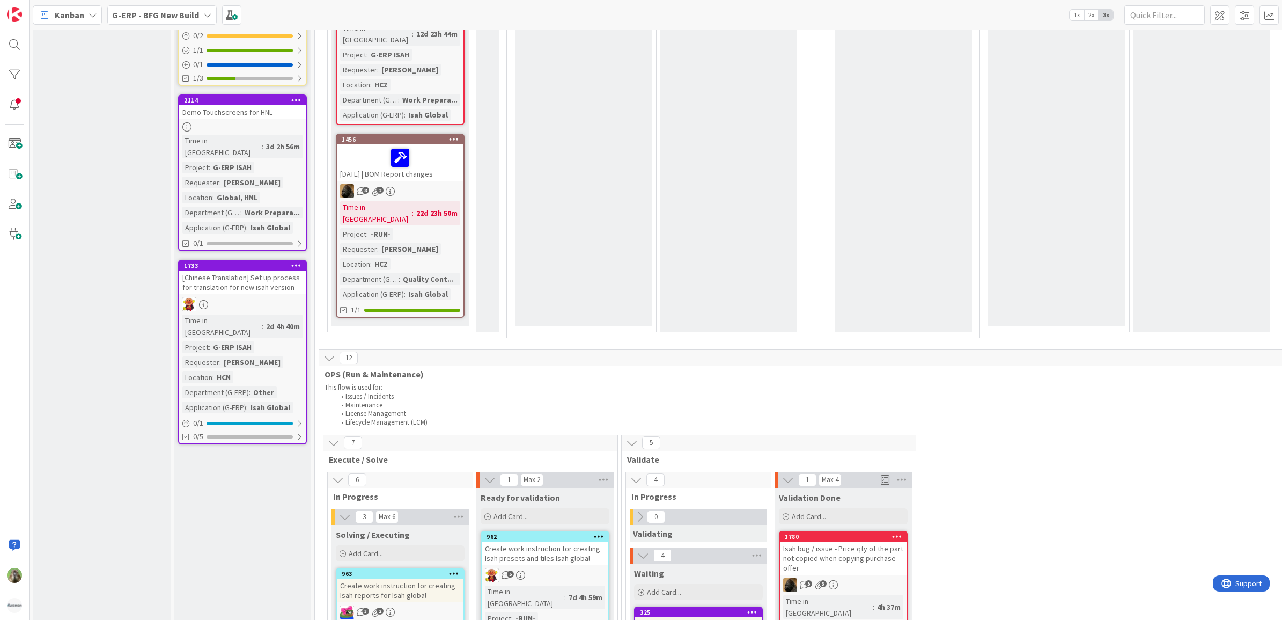
click at [259, 270] on div "[Chinese Translation] Set up process for translation for new isah version" at bounding box center [242, 282] width 127 height 24
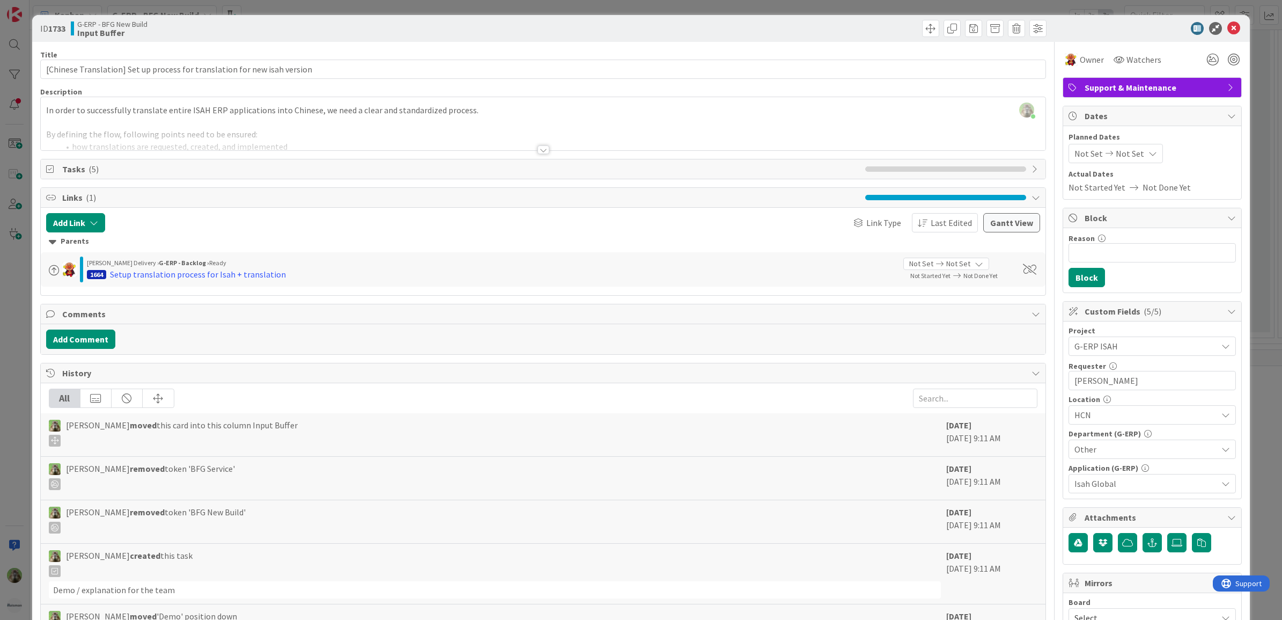
click at [26, 289] on div "ID 1733 G-ERP - BFG New Build Input Buffer Title 74 / 128 [Chinese Translation]…" at bounding box center [641, 310] width 1282 height 620
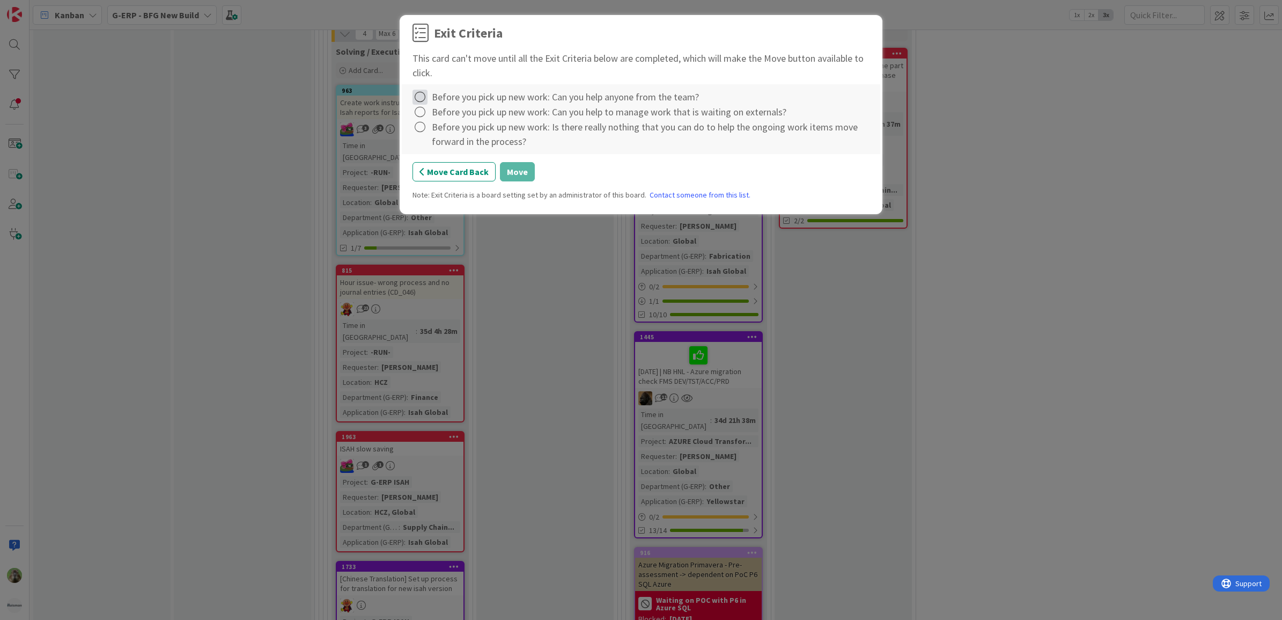
click at [414, 98] on icon at bounding box center [420, 97] width 15 height 15
click at [443, 122] on link "Complete" at bounding box center [480, 120] width 134 height 16
click at [418, 113] on icon at bounding box center [420, 112] width 15 height 15
click at [443, 131] on link "Complete" at bounding box center [480, 135] width 134 height 16
click at [422, 128] on icon at bounding box center [420, 127] width 15 height 15
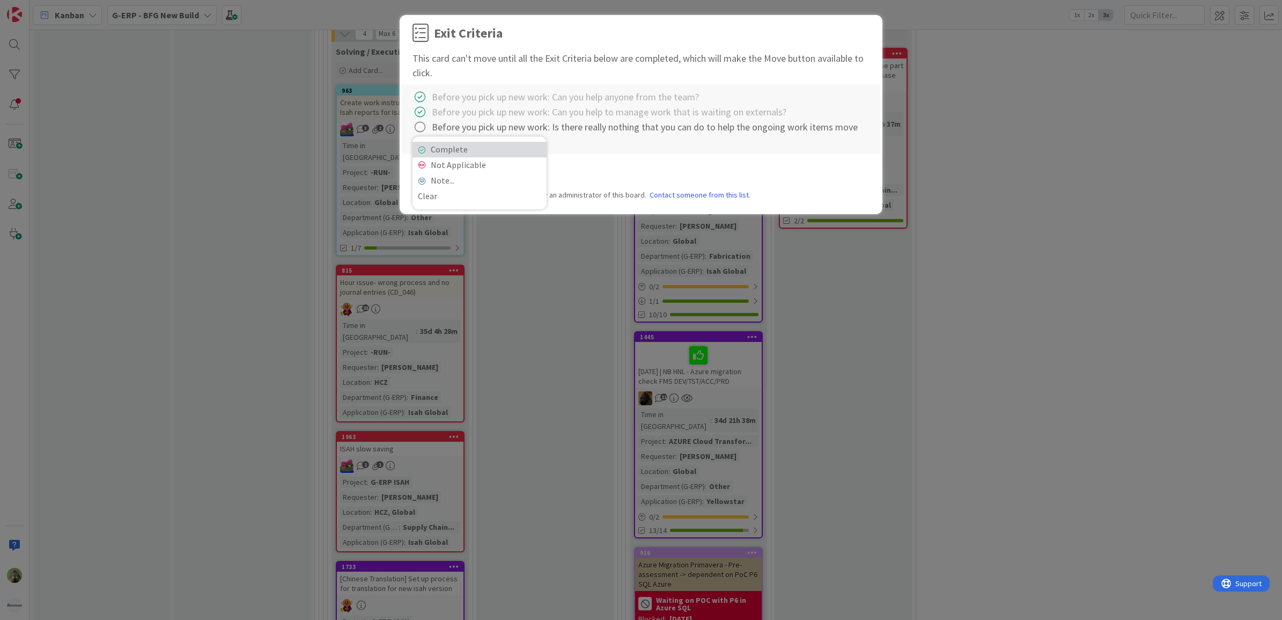
click at [459, 155] on link "Complete" at bounding box center [480, 150] width 134 height 16
click at [507, 175] on button "Move" at bounding box center [517, 171] width 35 height 19
